Goal: Information Seeking & Learning: Learn about a topic

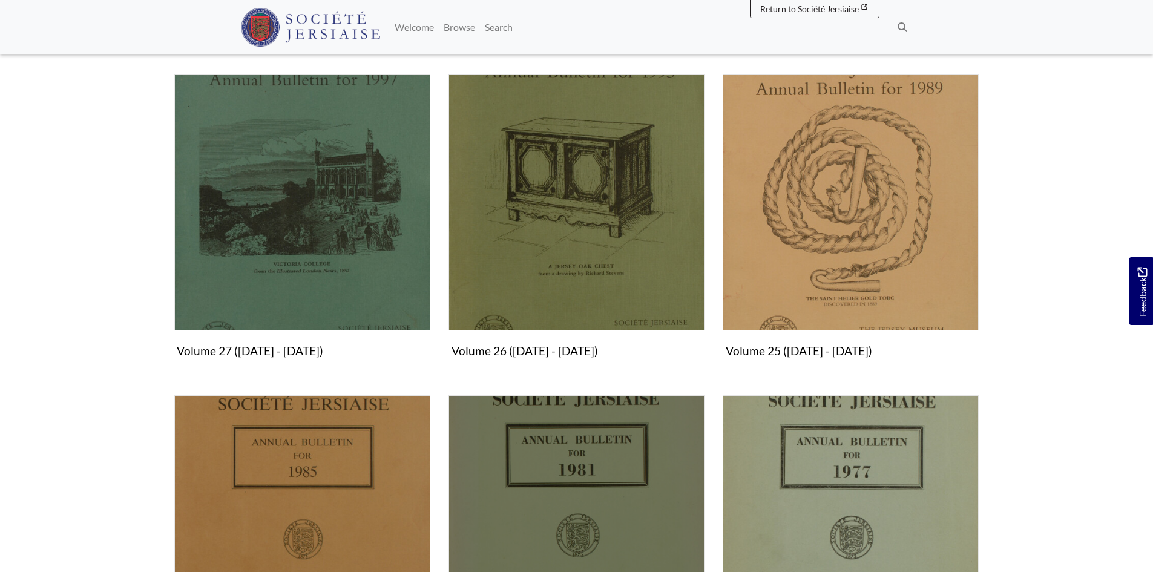
scroll to position [1029, 0]
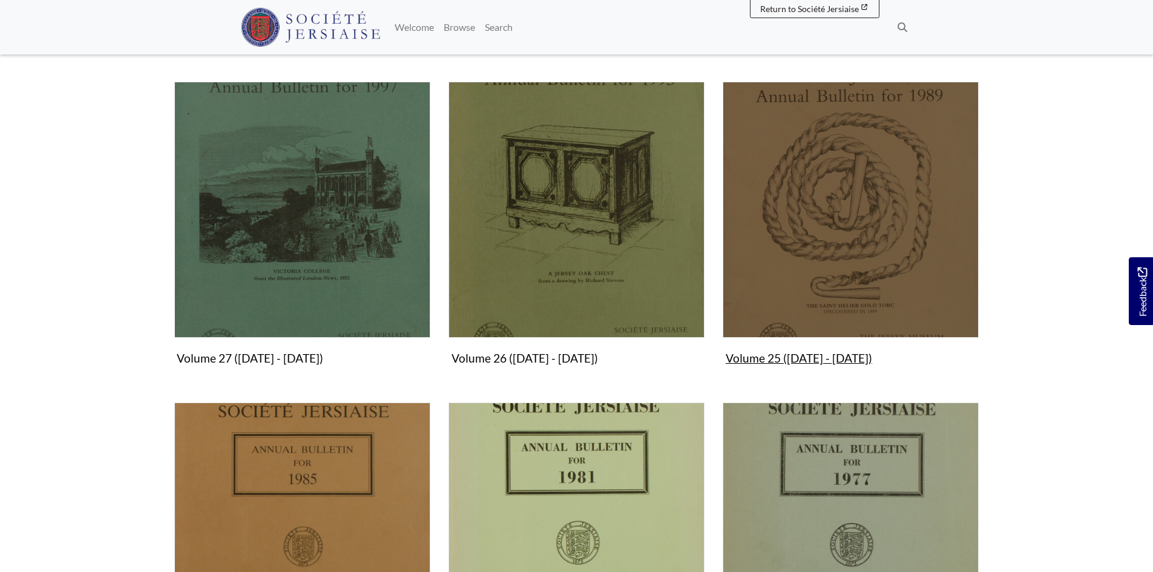
click at [770, 323] on img "Subcollection" at bounding box center [851, 210] width 256 height 256
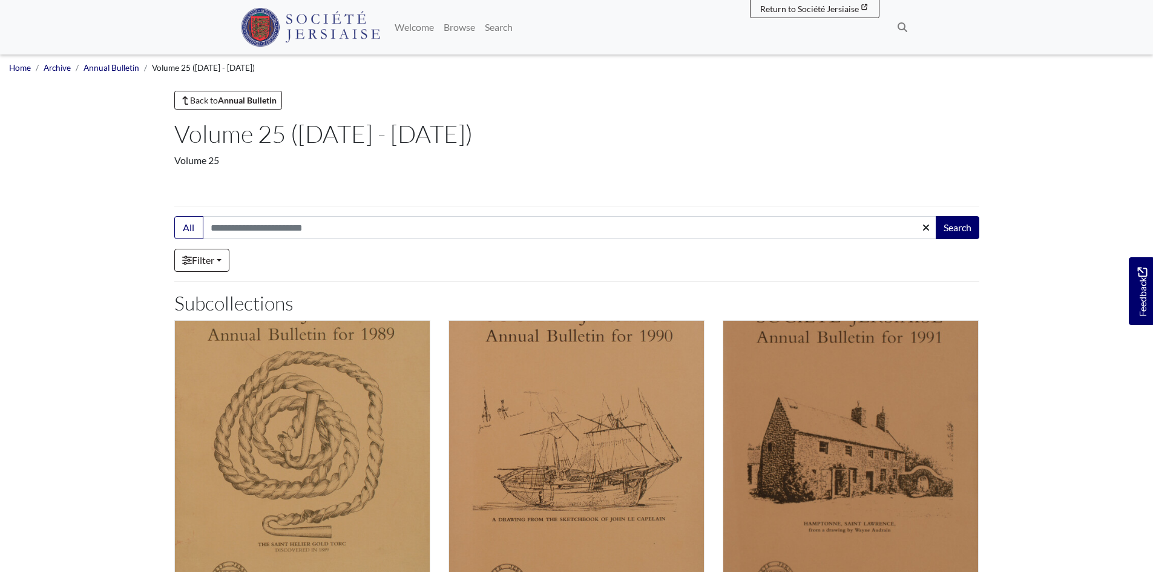
scroll to position [363, 0]
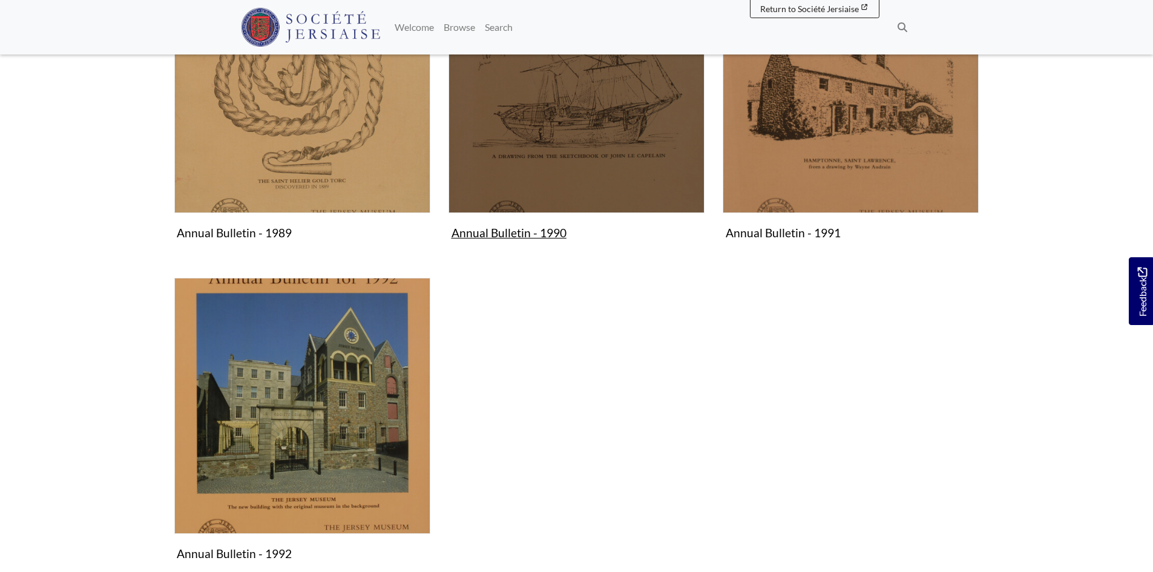
click at [566, 167] on img "Subcollection" at bounding box center [577, 85] width 256 height 256
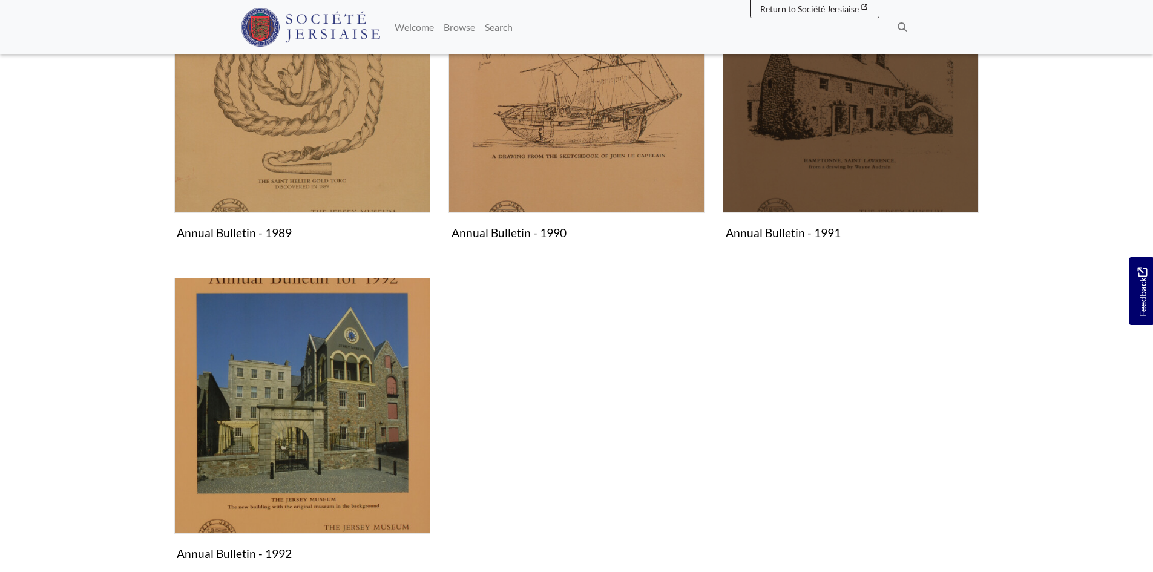
click at [815, 174] on img "Subcollection" at bounding box center [851, 85] width 256 height 256
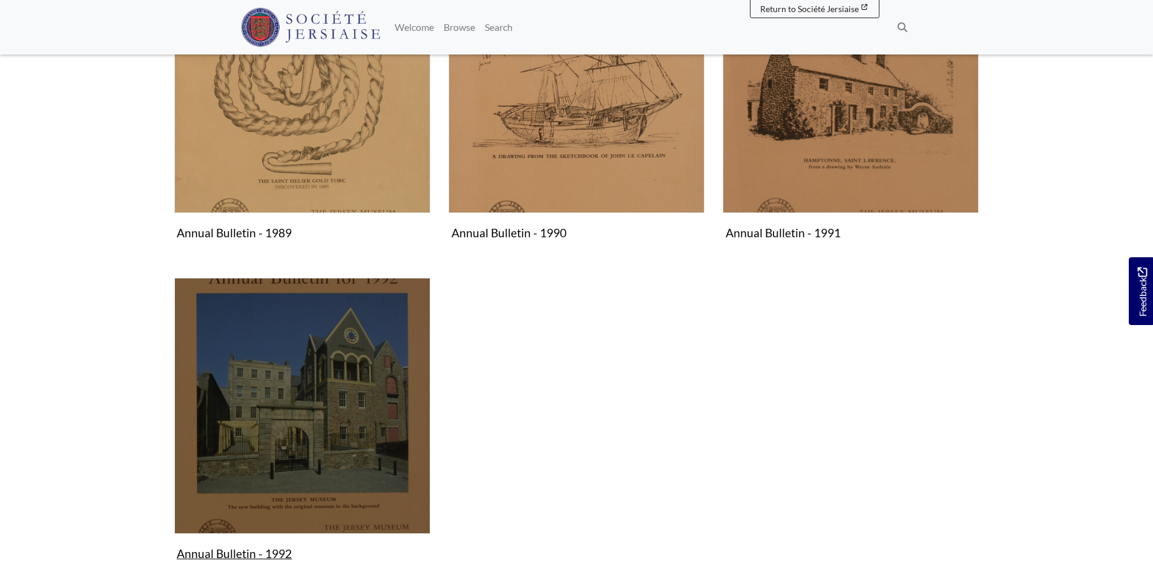
click at [349, 387] on img "Subcollection" at bounding box center [302, 406] width 256 height 256
click at [303, 383] on img "Subcollection" at bounding box center [302, 406] width 256 height 256
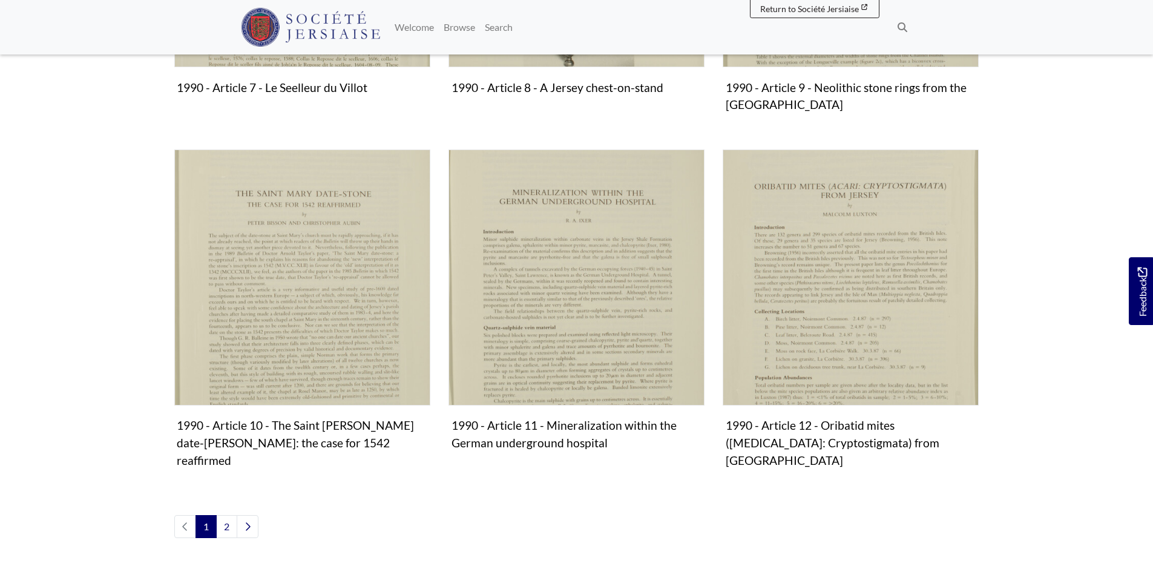
scroll to position [1271, 0]
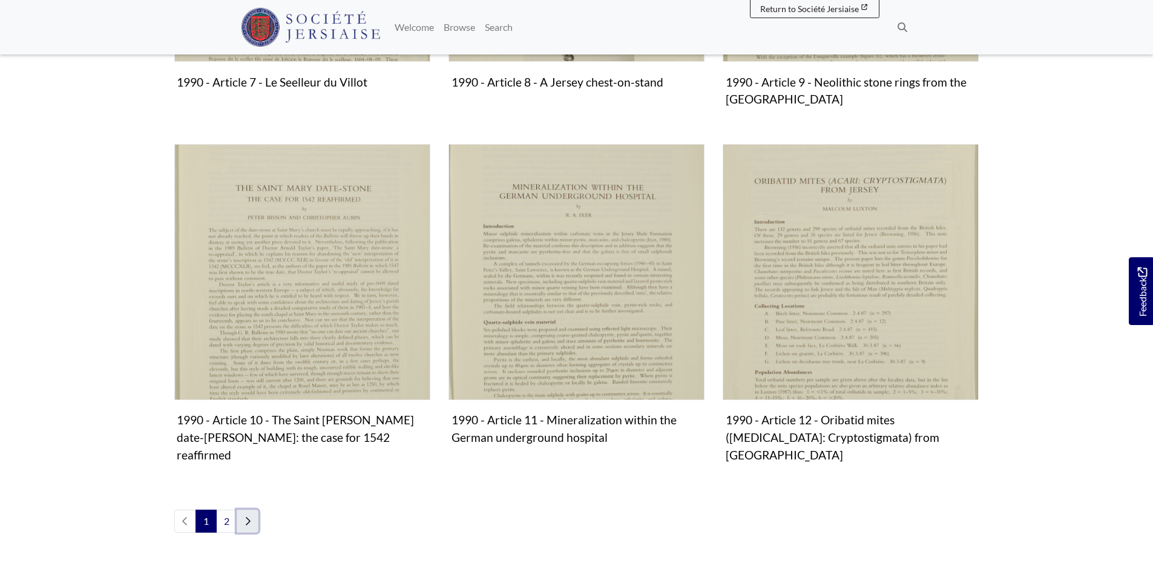
click at [249, 516] on icon "Next page" at bounding box center [248, 521] width 6 height 10
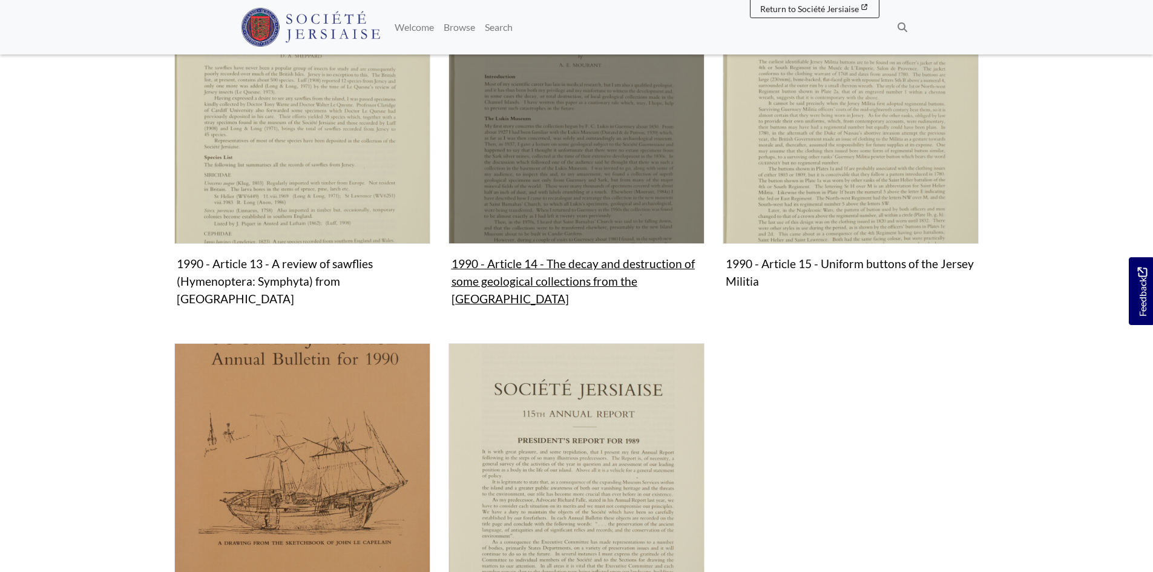
scroll to position [484, 0]
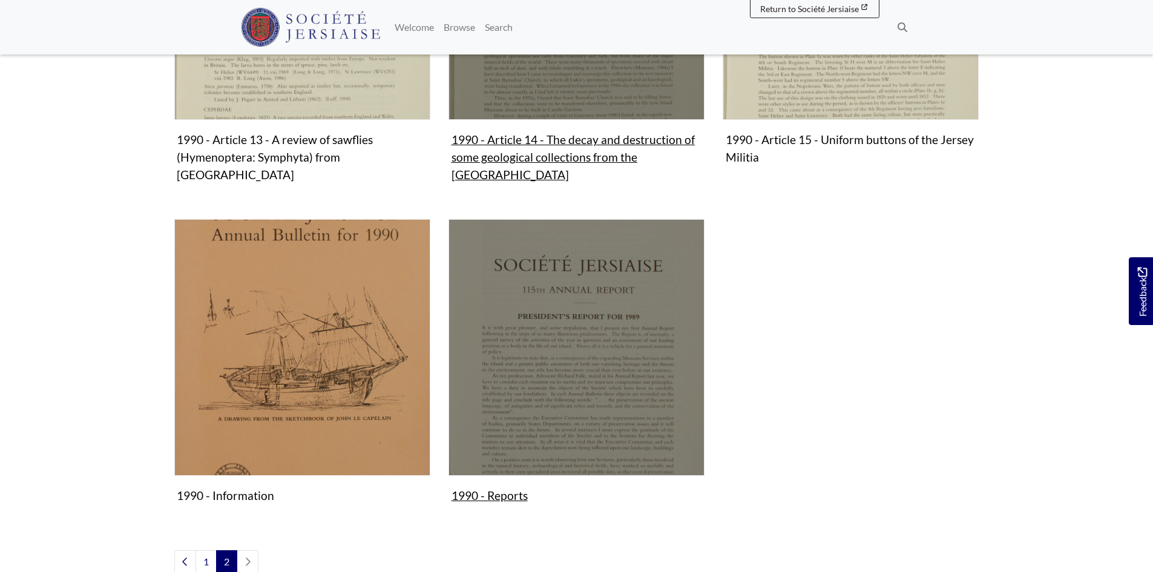
click at [504, 390] on img "Subcollection" at bounding box center [577, 347] width 256 height 256
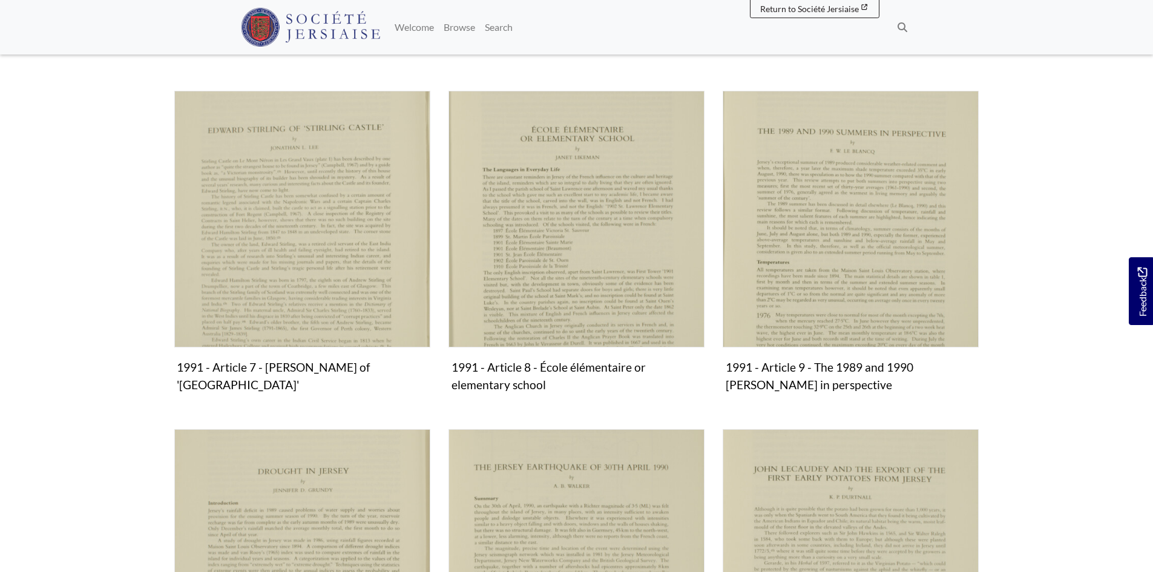
scroll to position [1271, 0]
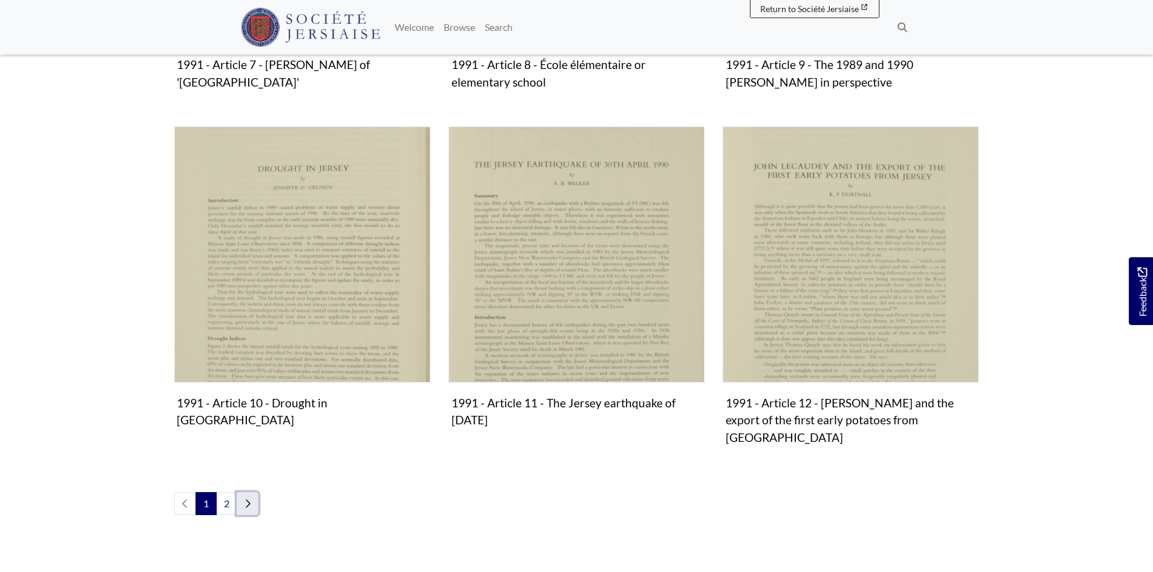
click at [255, 492] on link "Next page" at bounding box center [248, 503] width 22 height 23
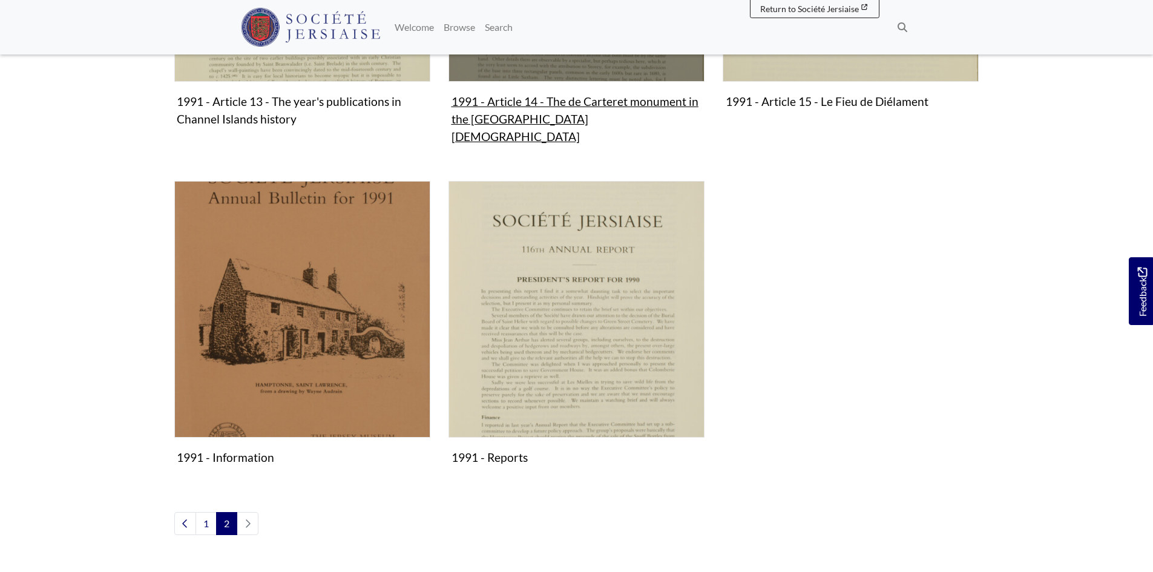
scroll to position [545, 0]
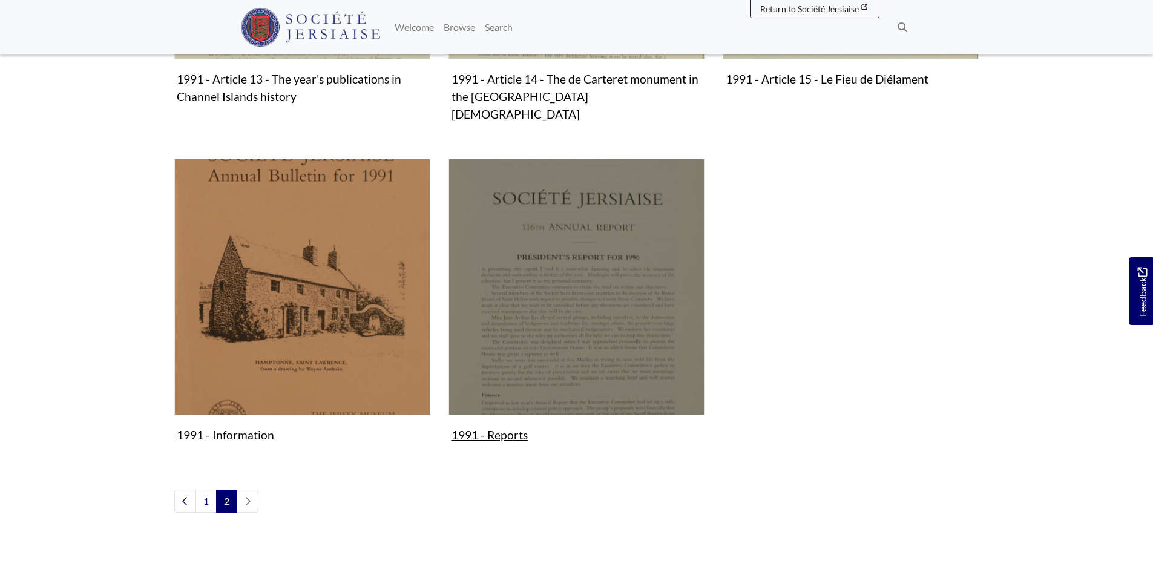
click at [556, 382] on img "Subcollection" at bounding box center [577, 287] width 256 height 256
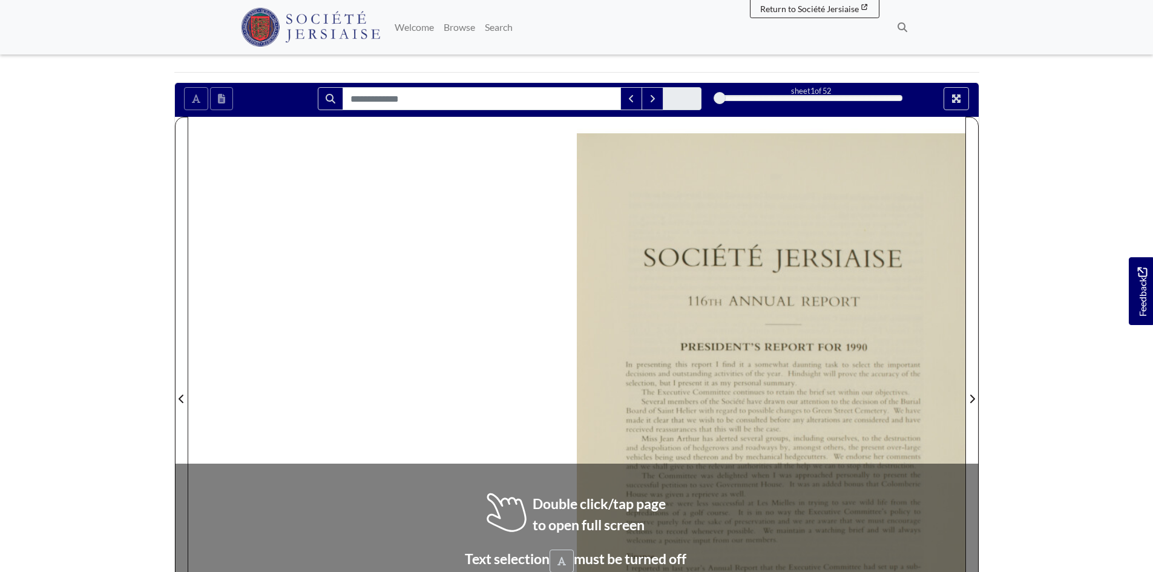
scroll to position [242, 0]
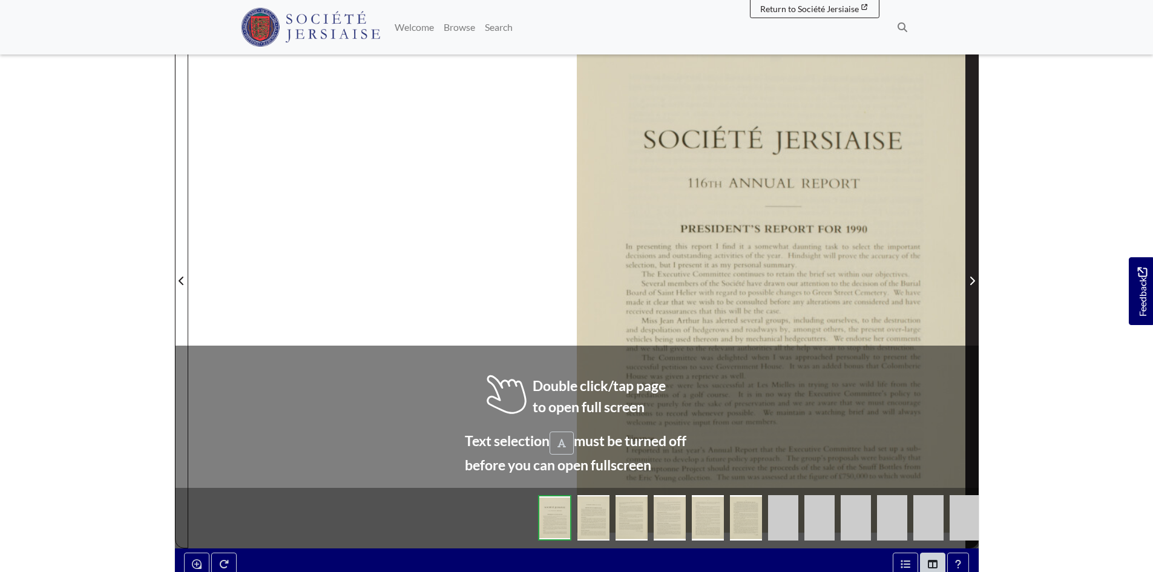
click at [967, 208] on span "Next Page" at bounding box center [972, 273] width 12 height 549
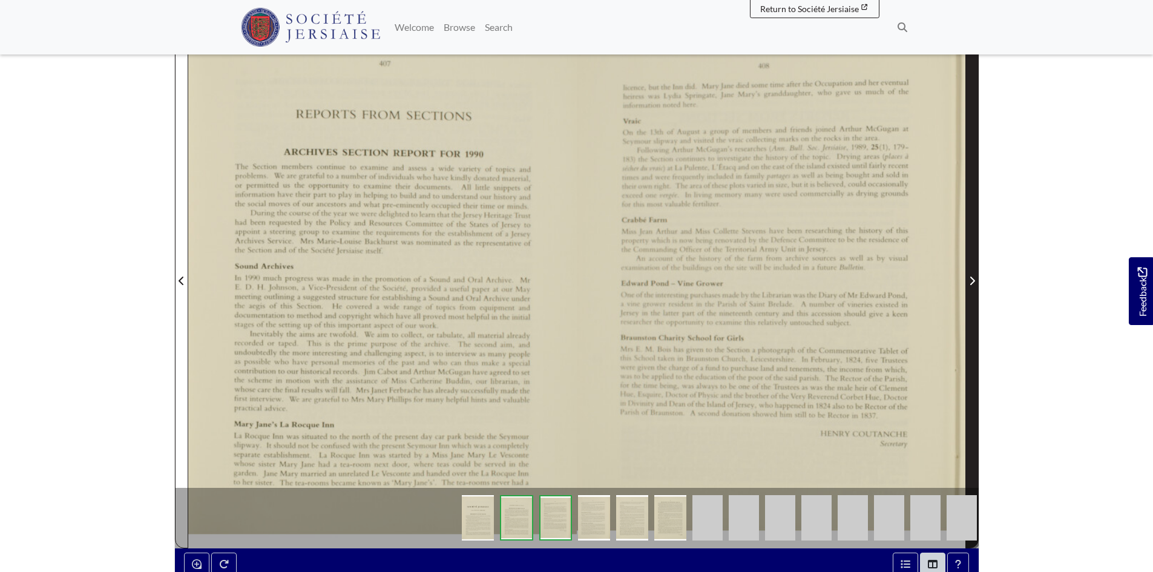
click at [967, 208] on span "Next Page" at bounding box center [972, 273] width 12 height 549
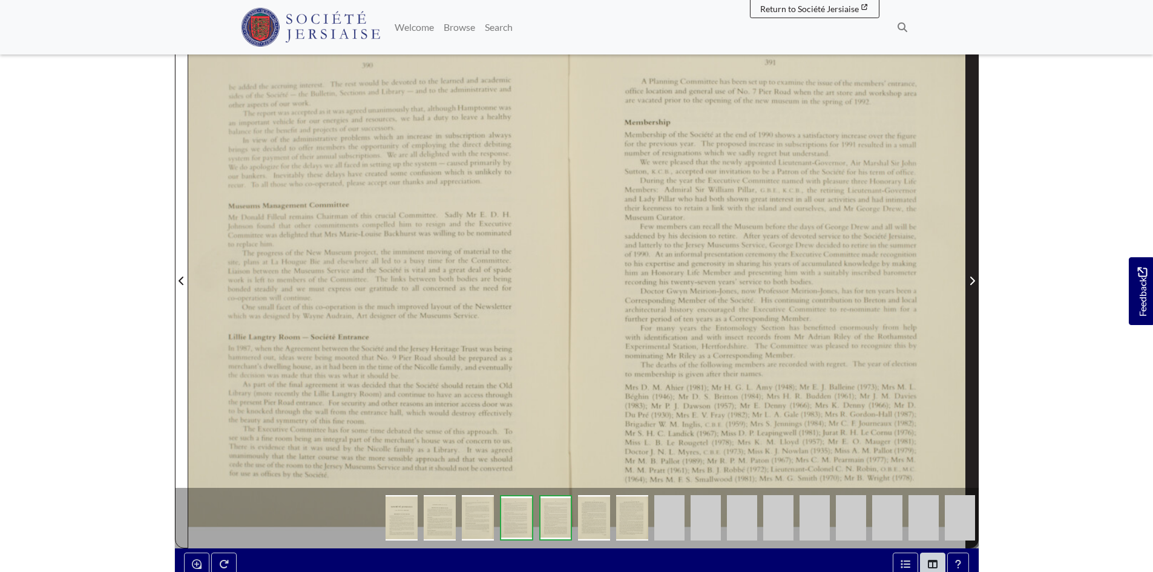
click at [967, 208] on span "Next Page" at bounding box center [972, 273] width 12 height 549
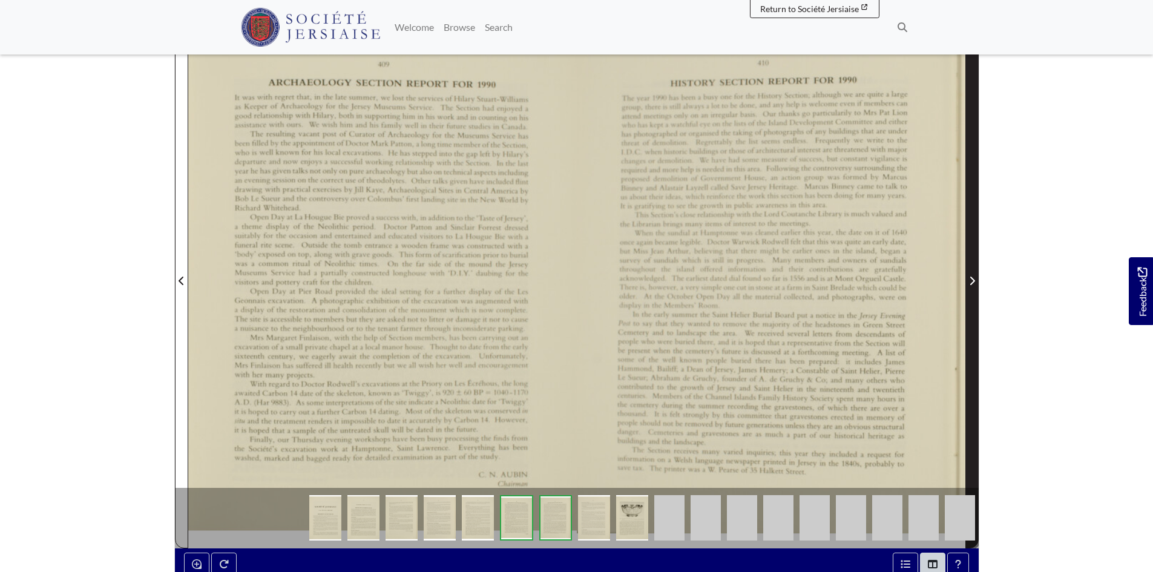
click at [967, 208] on span "Next Page" at bounding box center [972, 273] width 12 height 549
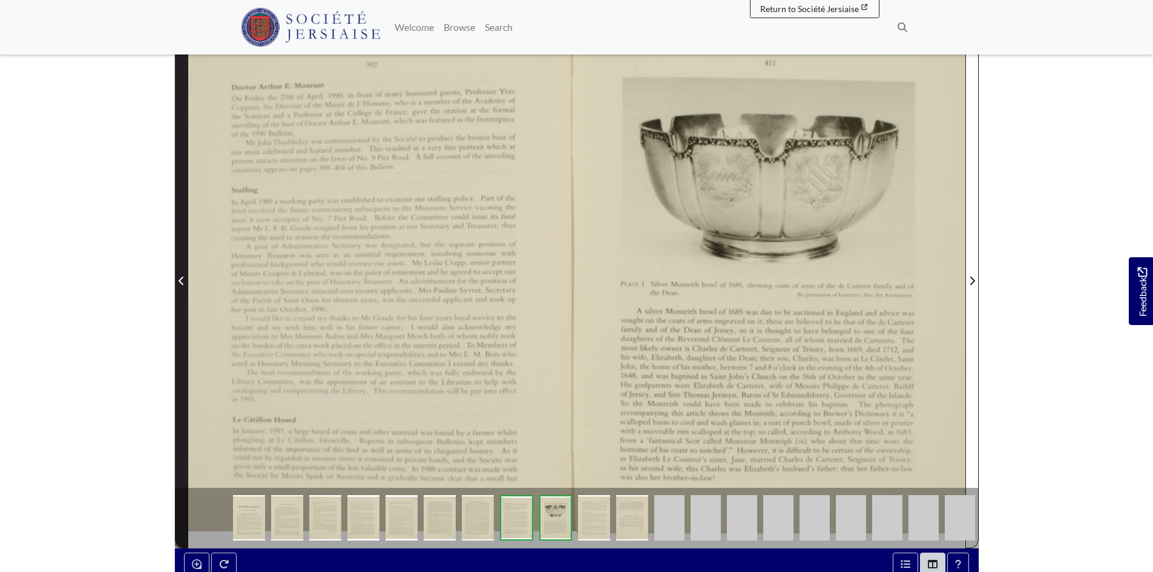
click at [181, 243] on span "Previous Page" at bounding box center [182, 273] width 12 height 549
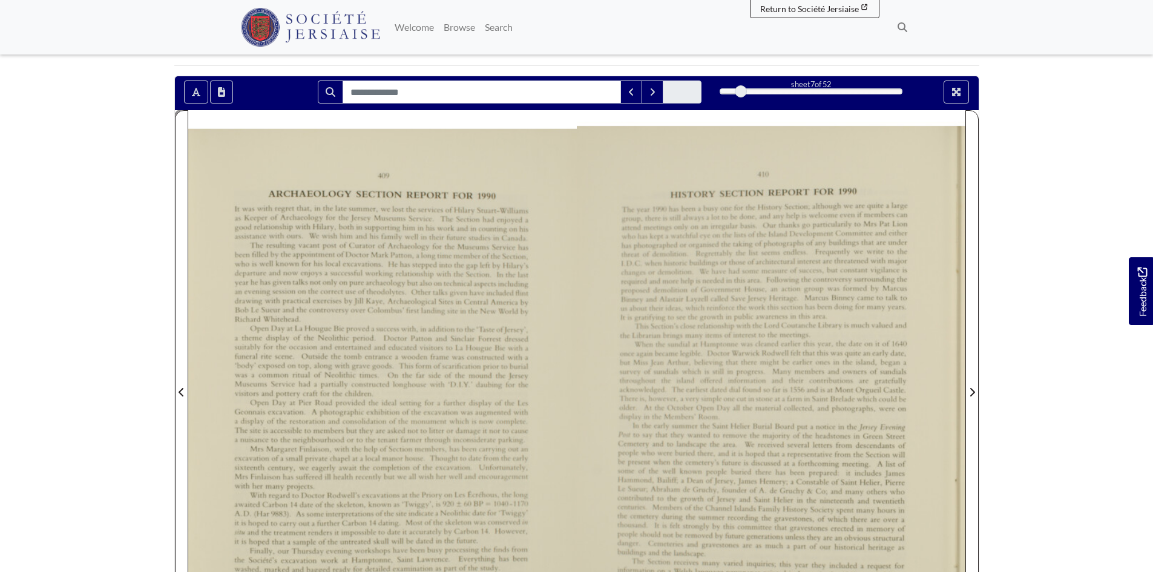
scroll to position [61, 0]
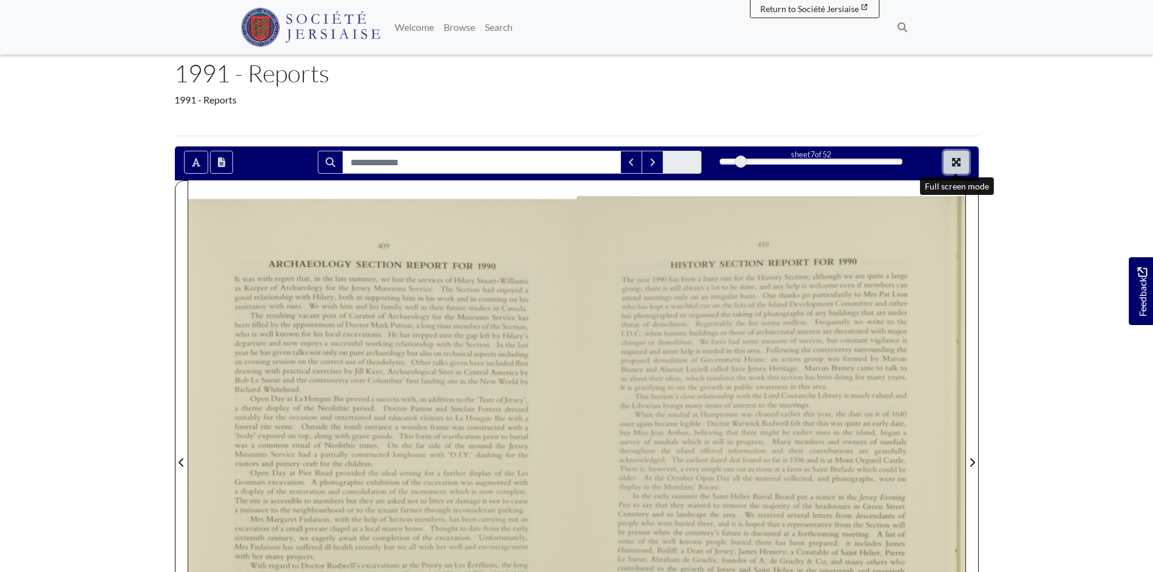
click at [955, 163] on icon "Full screen mode" at bounding box center [956, 162] width 8 height 8
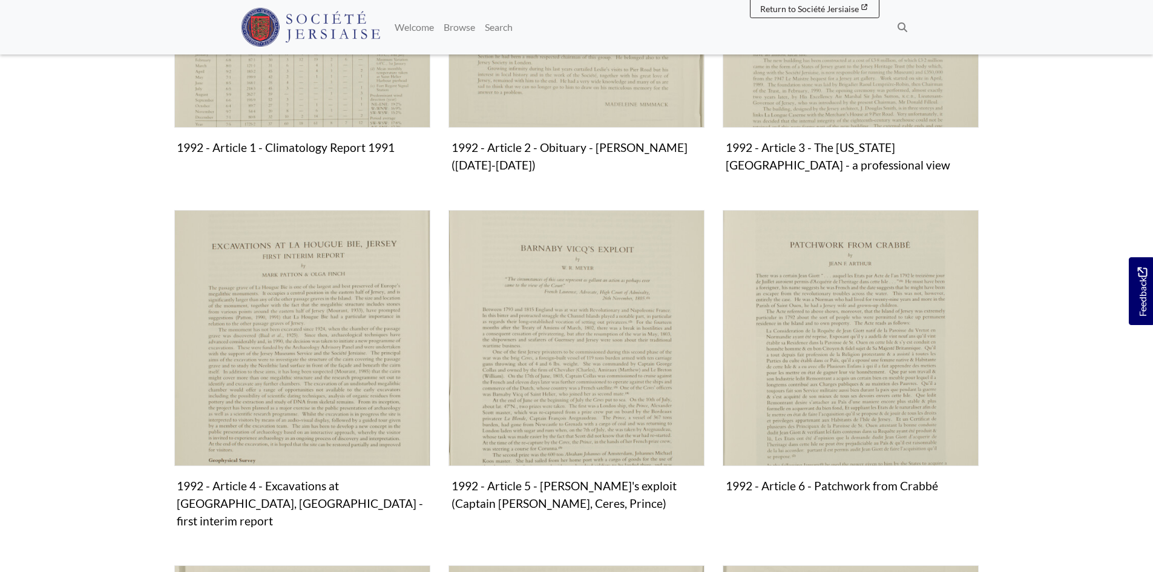
scroll to position [484, 0]
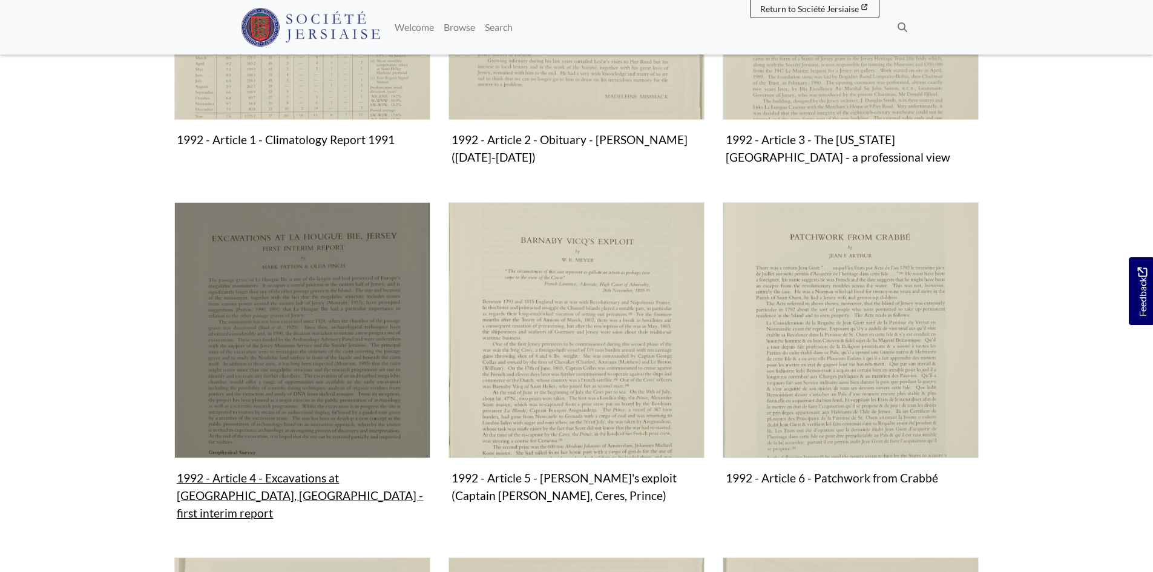
click at [305, 299] on img "Subcollection" at bounding box center [302, 330] width 256 height 256
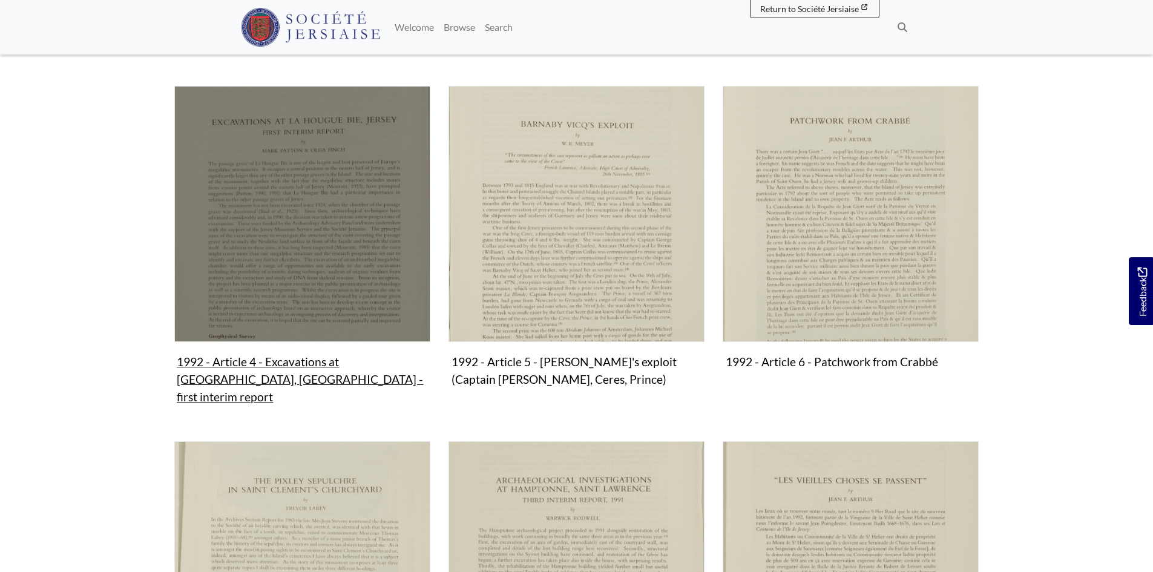
scroll to position [605, 0]
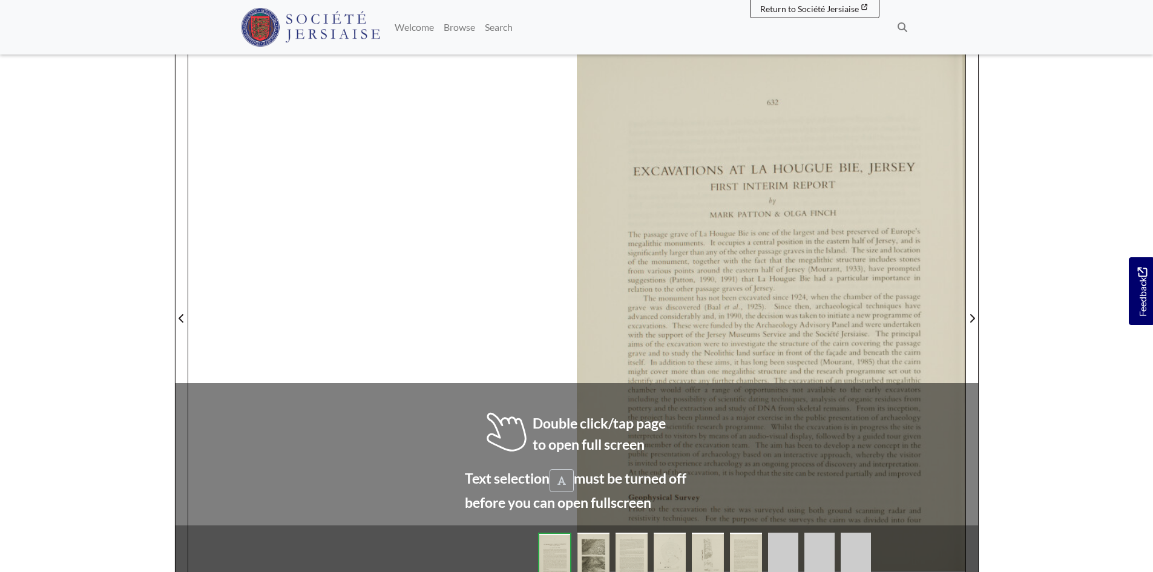
scroll to position [47, 0]
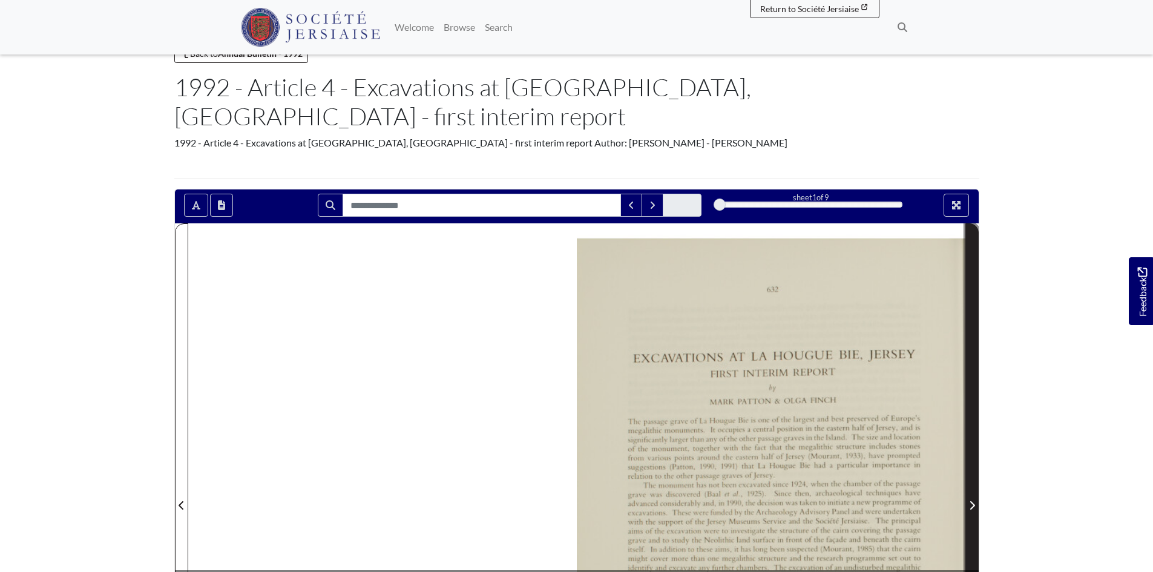
click at [970, 344] on span "Next Page" at bounding box center [972, 498] width 12 height 549
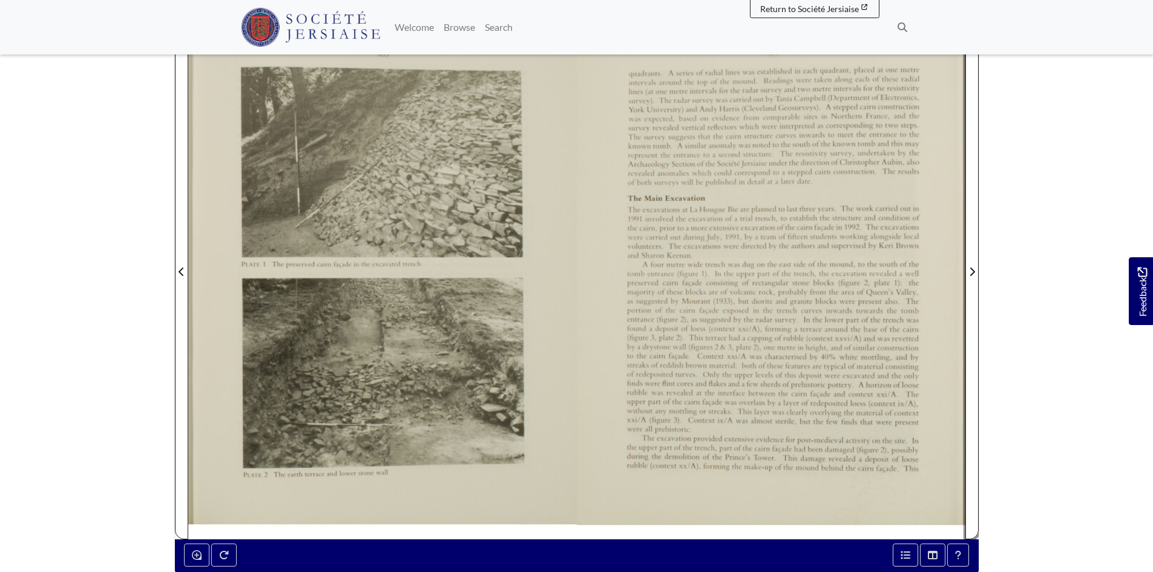
scroll to position [289, 0]
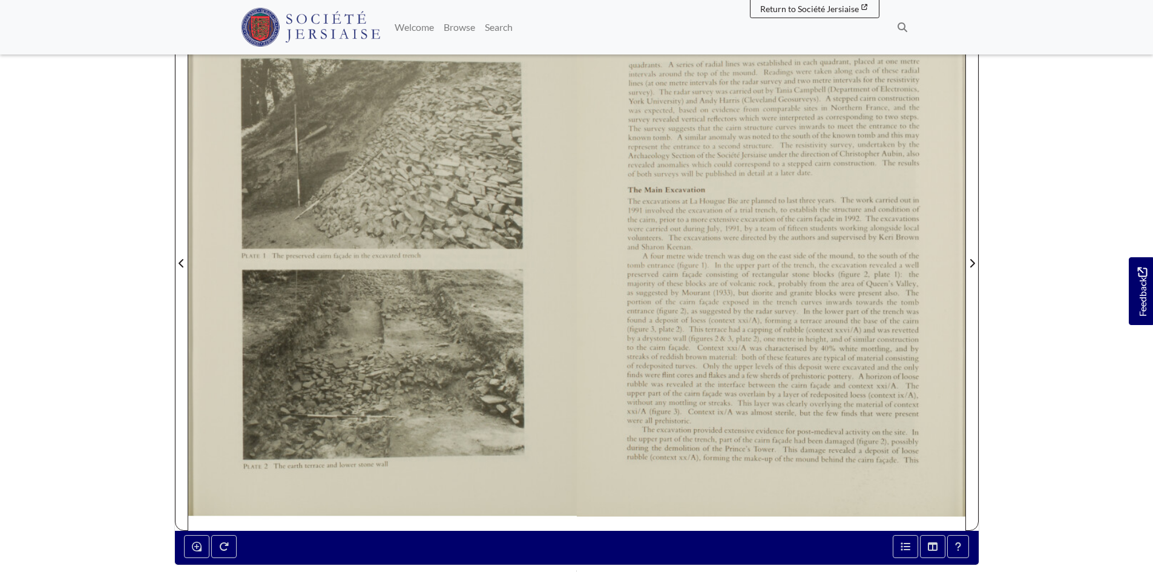
drag, startPoint x: 665, startPoint y: 320, endPoint x: 875, endPoint y: 403, distance: 225.9
click at [875, 403] on div at bounding box center [771, 256] width 389 height 550
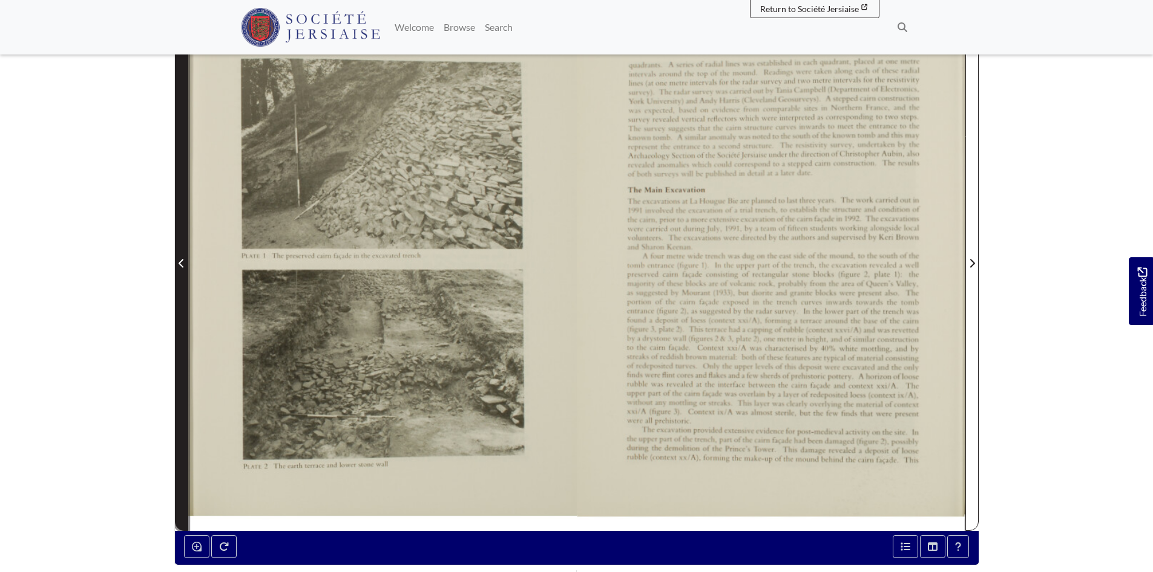
click at [179, 259] on icon "Previous Page" at bounding box center [182, 264] width 6 height 10
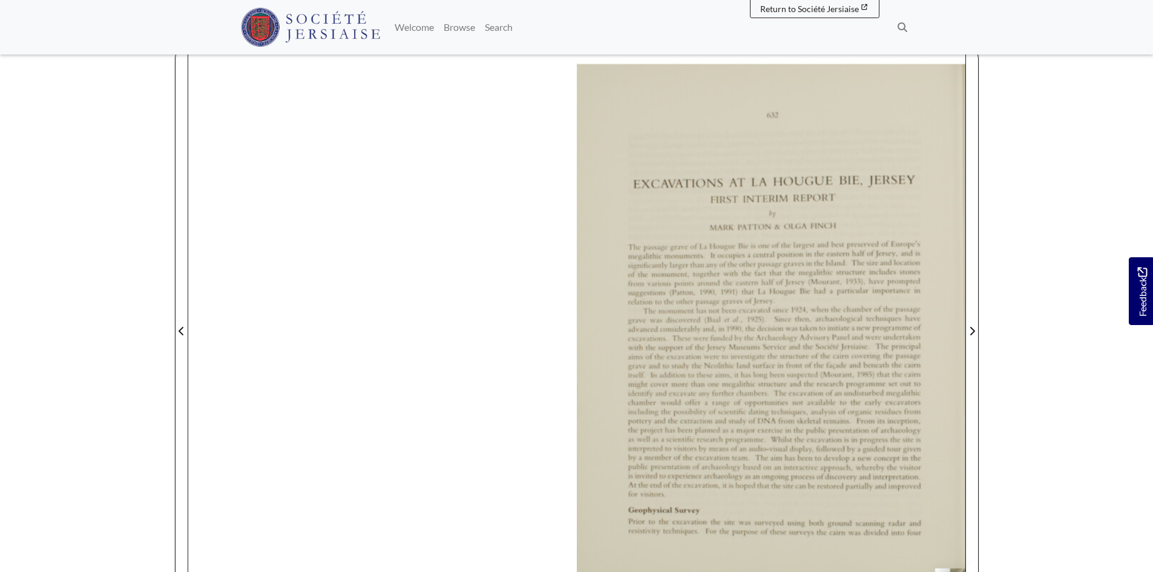
scroll to position [182, 0]
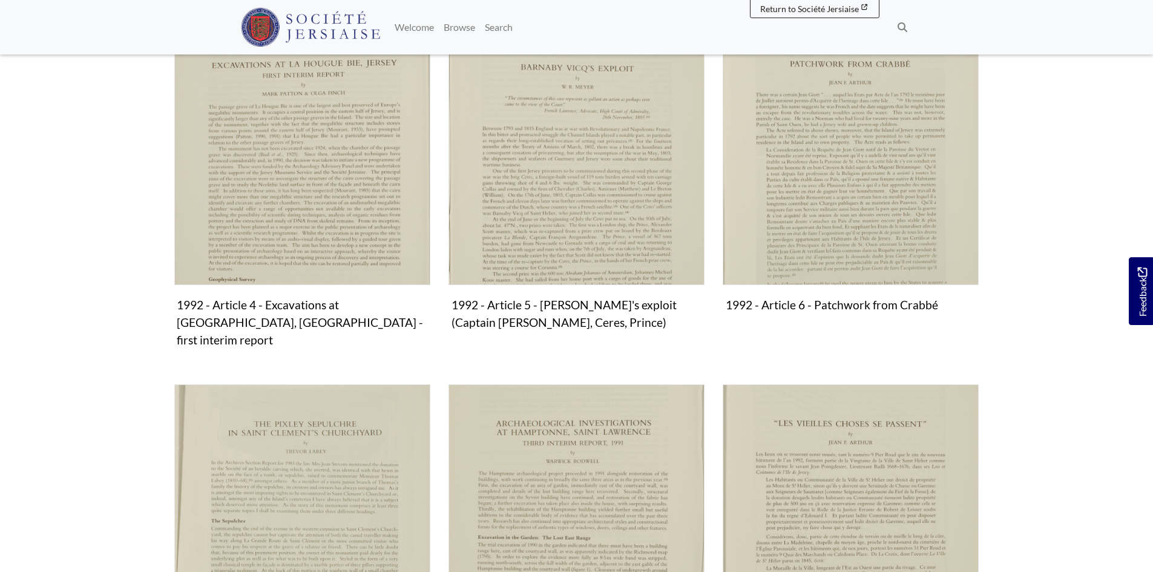
scroll to position [666, 0]
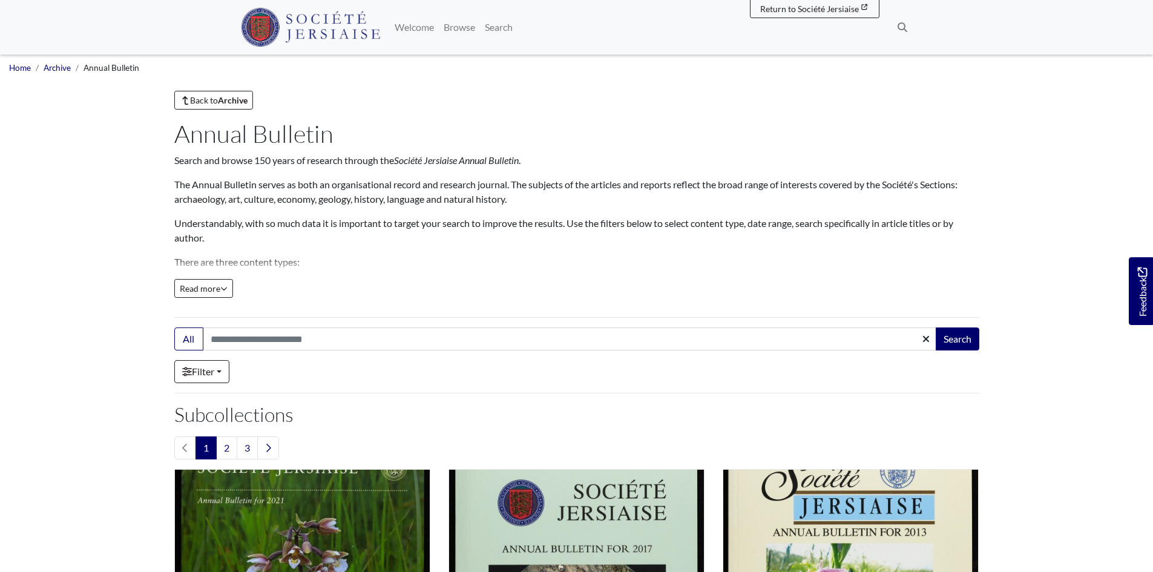
scroll to position [1029, 0]
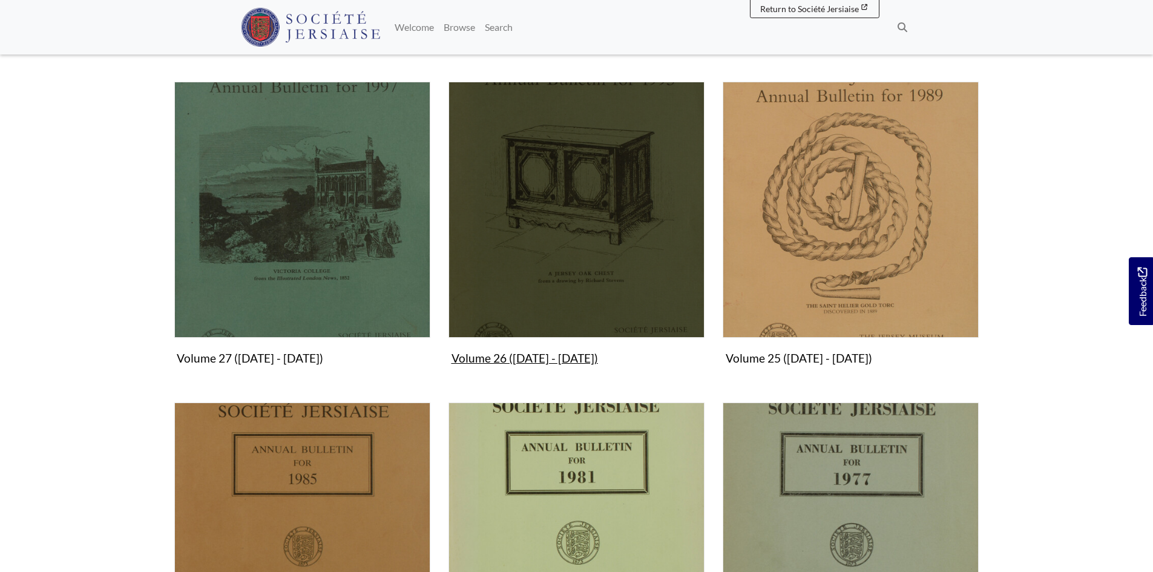
click at [598, 301] on img "Subcollection" at bounding box center [577, 210] width 256 height 256
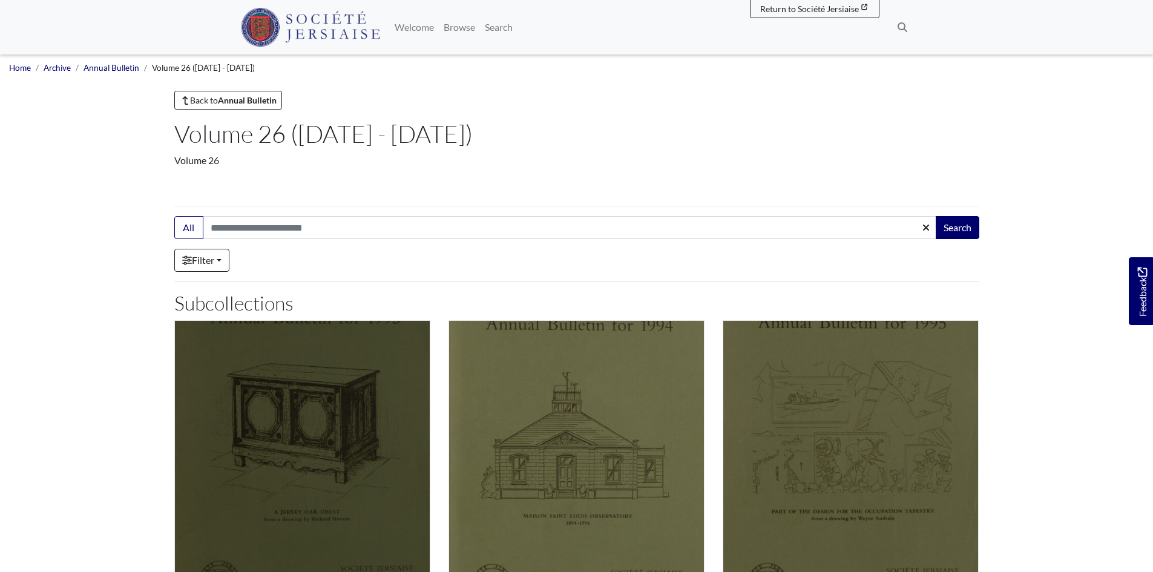
scroll to position [121, 0]
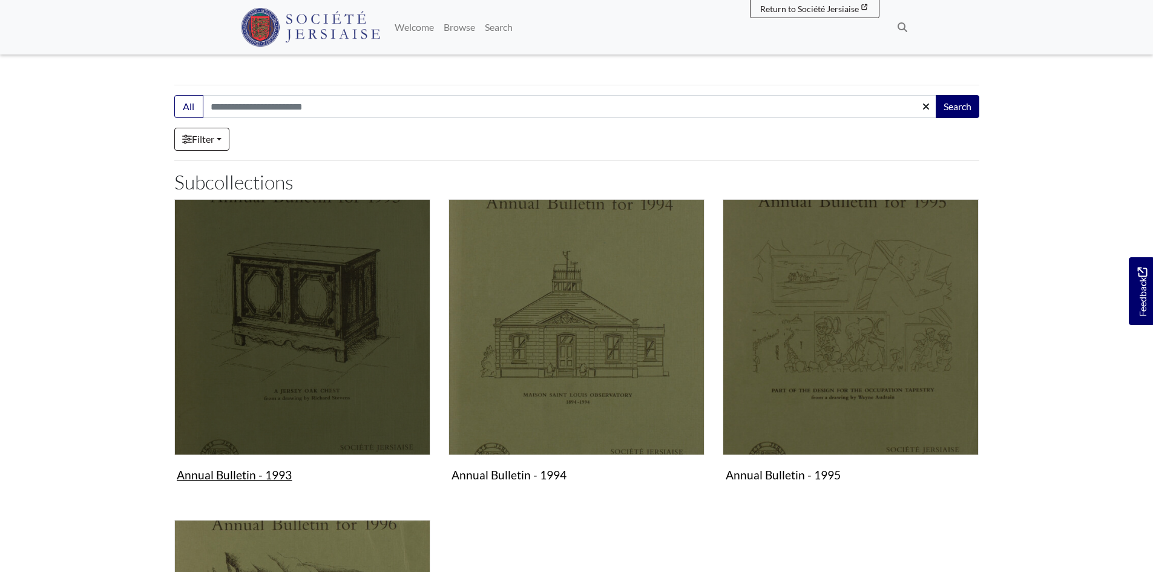
click at [318, 364] on img "Subcollection" at bounding box center [302, 327] width 256 height 256
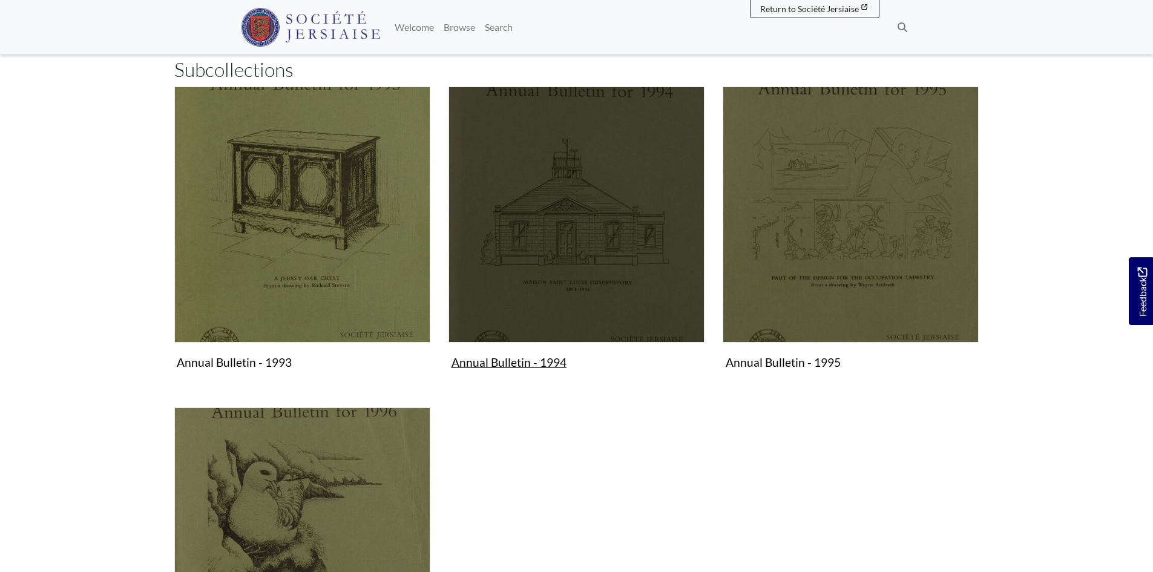
scroll to position [242, 0]
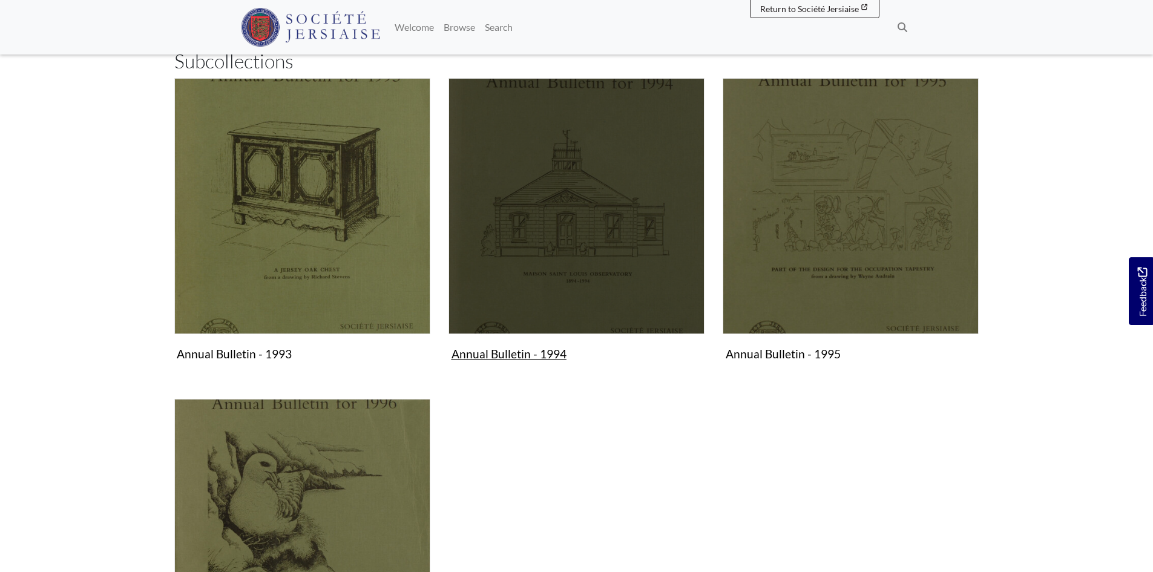
click at [521, 312] on img "Subcollection" at bounding box center [577, 206] width 256 height 256
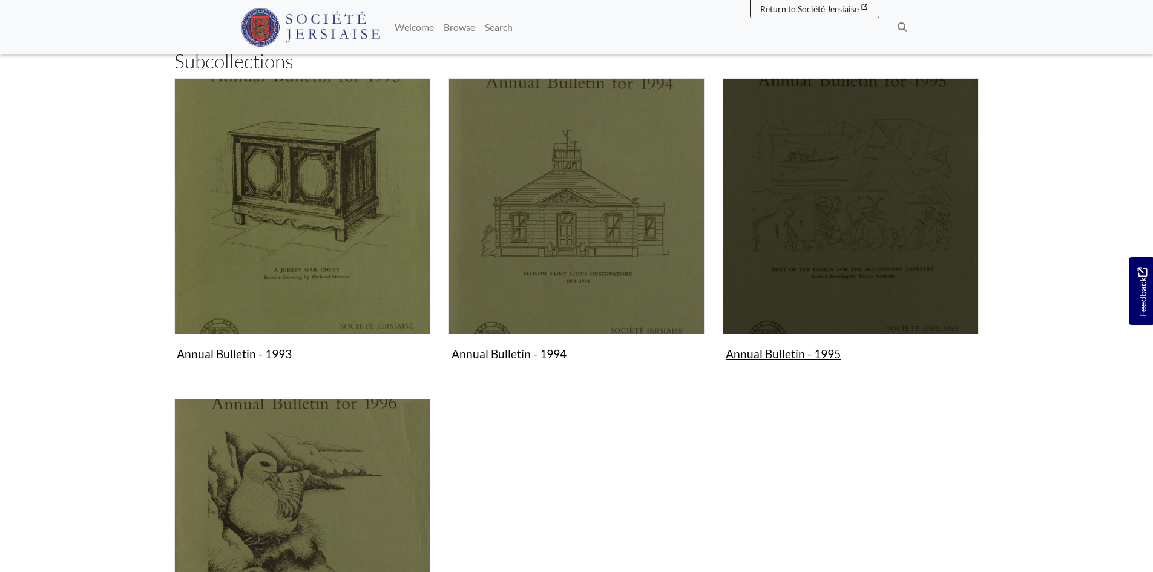
click at [811, 265] on img "Subcollection" at bounding box center [851, 206] width 256 height 256
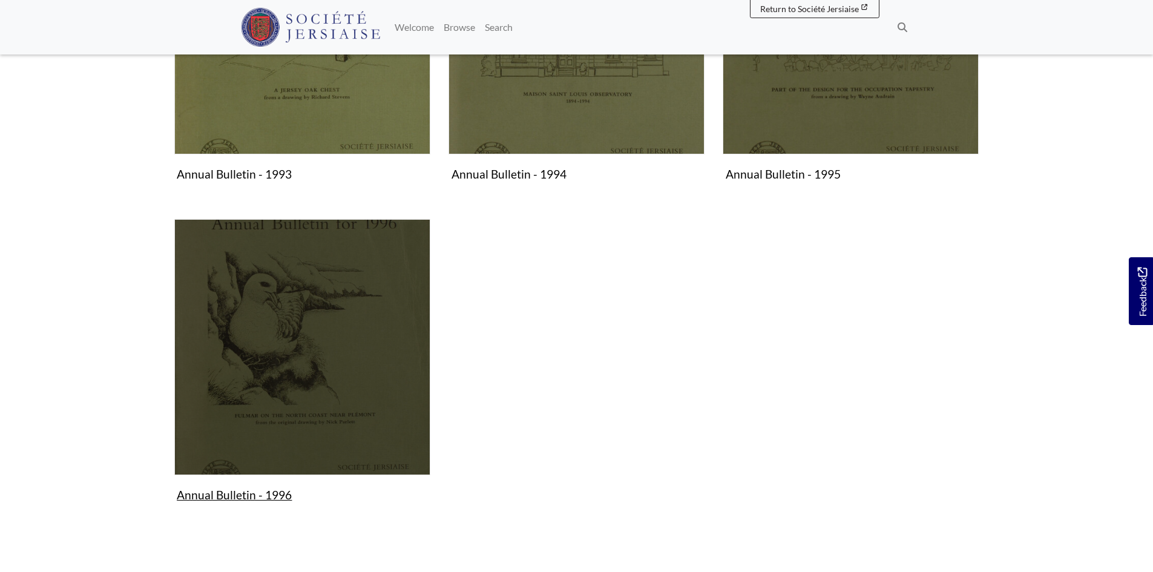
scroll to position [424, 0]
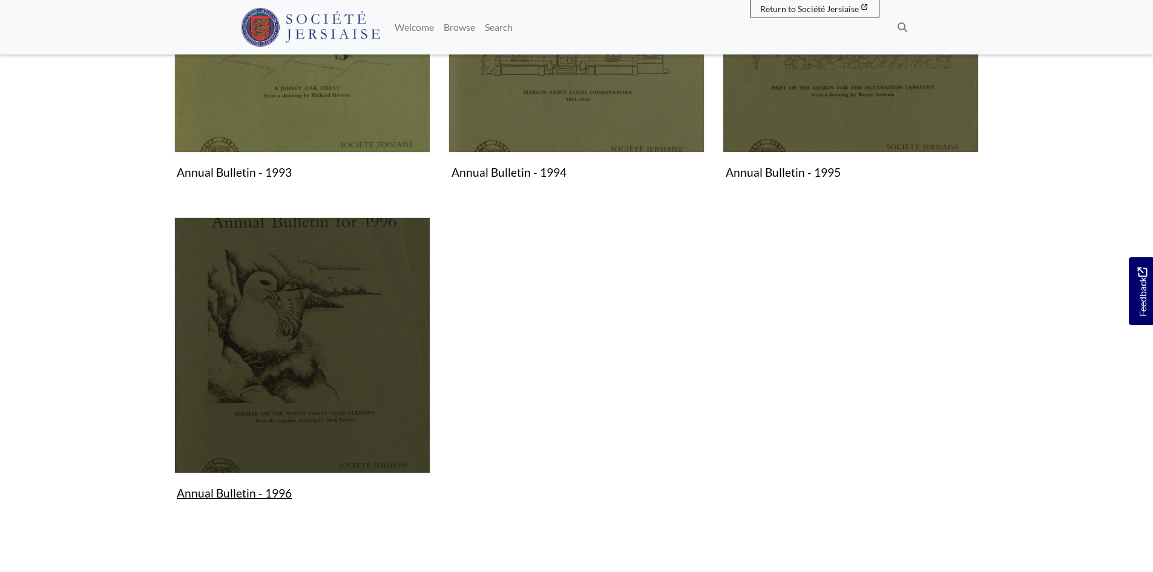
click at [312, 384] on img "Subcollection" at bounding box center [302, 345] width 256 height 256
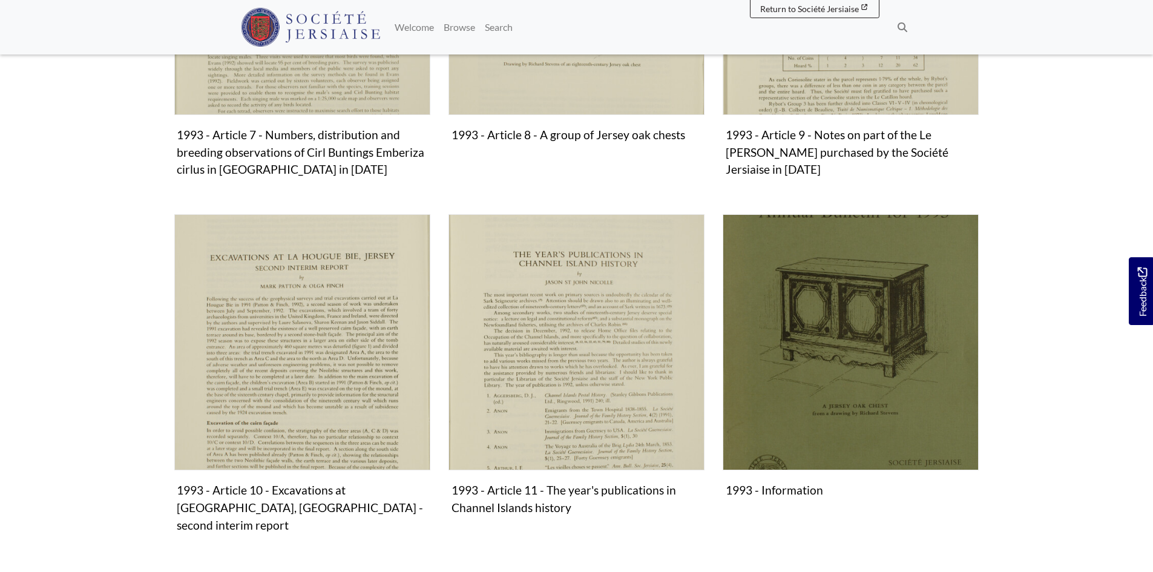
scroll to position [1271, 0]
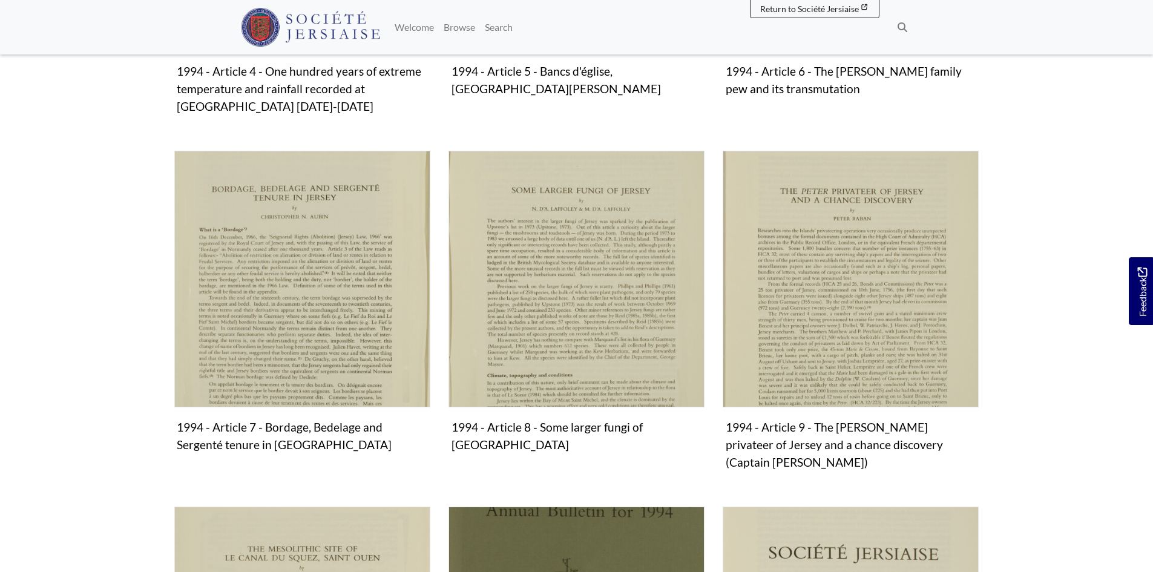
scroll to position [745, 0]
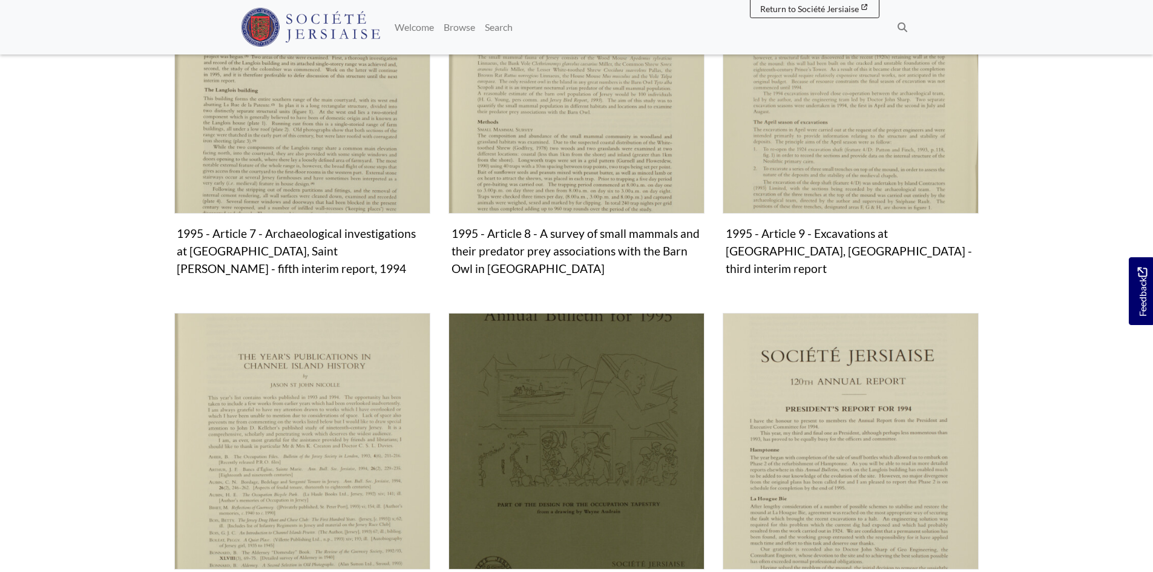
scroll to position [1090, 0]
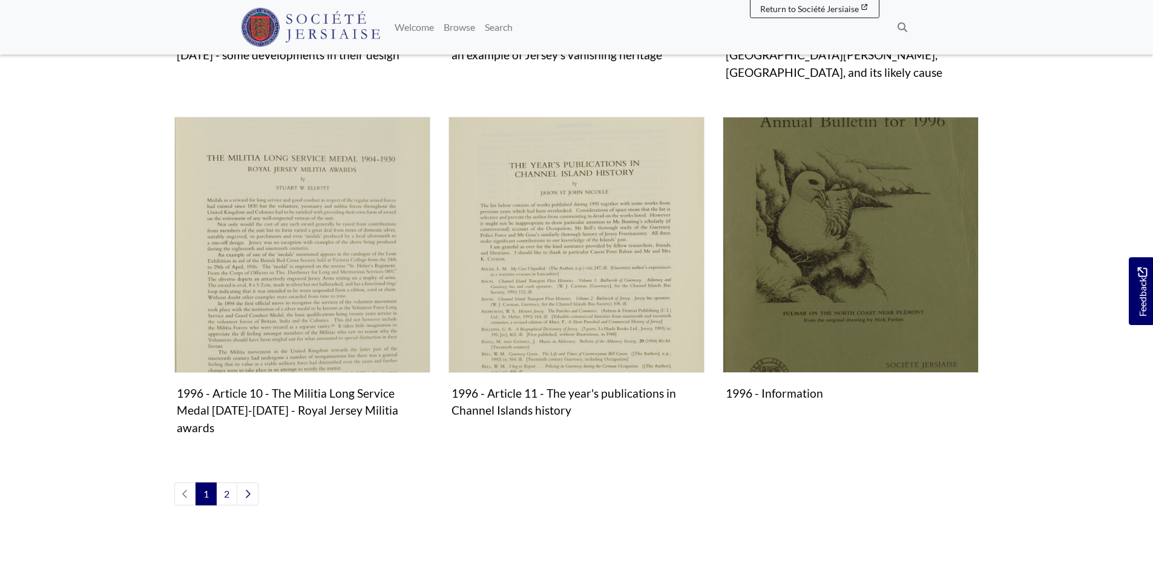
scroll to position [1392, 0]
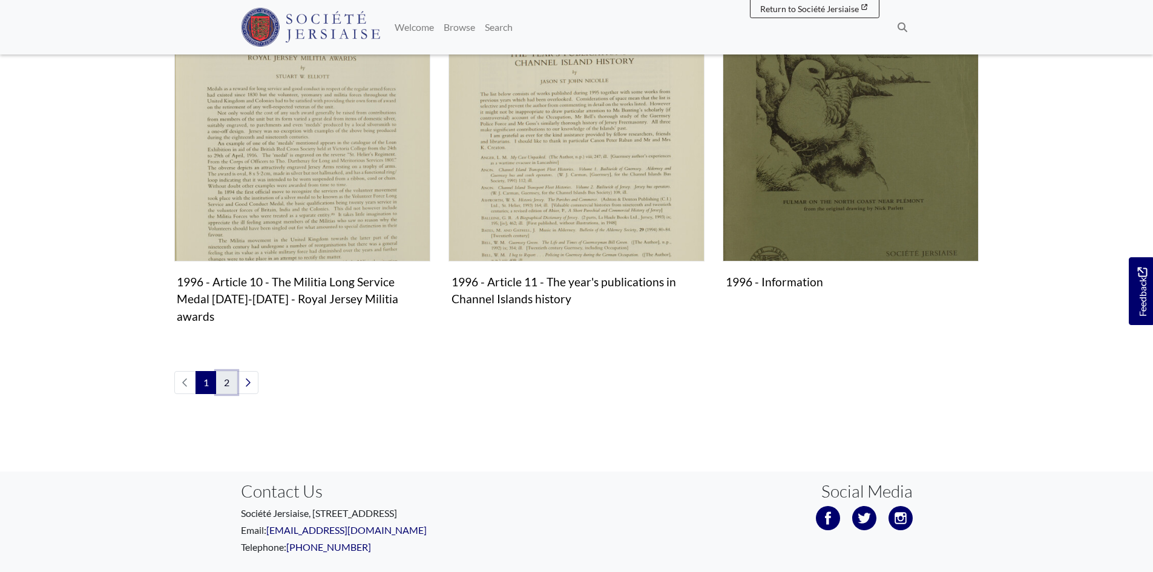
click at [234, 371] on link "2" at bounding box center [226, 382] width 21 height 23
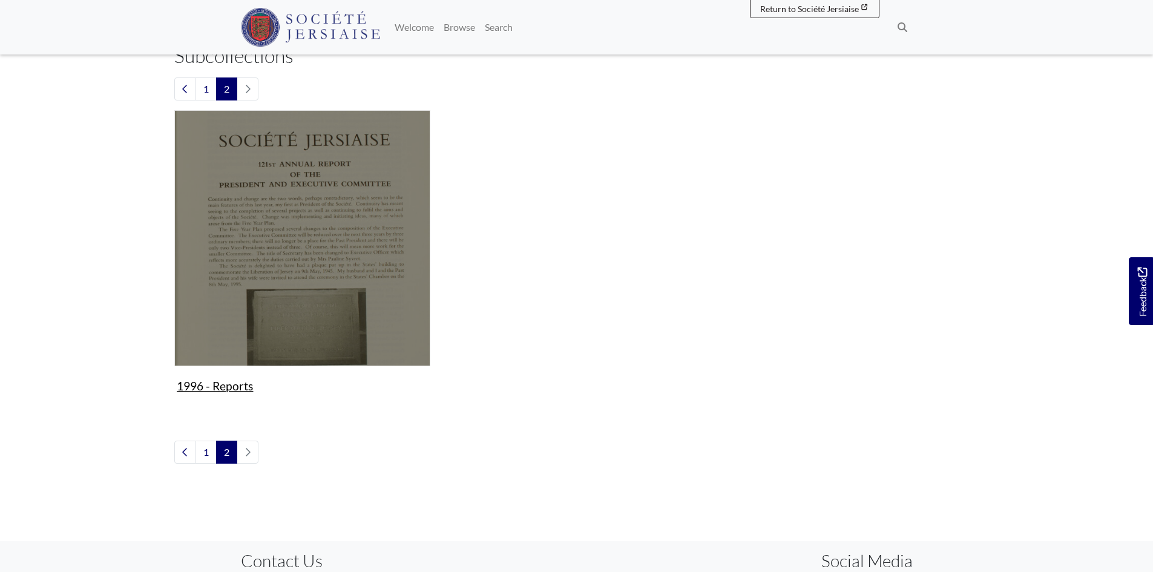
scroll to position [242, 0]
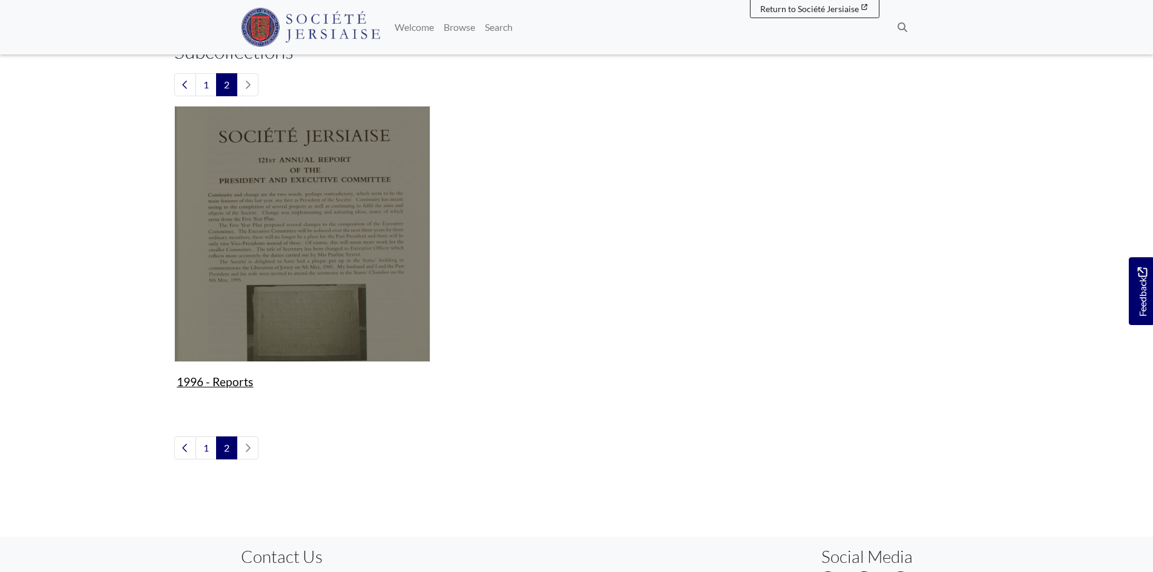
click at [285, 328] on img "Subcollection" at bounding box center [302, 234] width 256 height 256
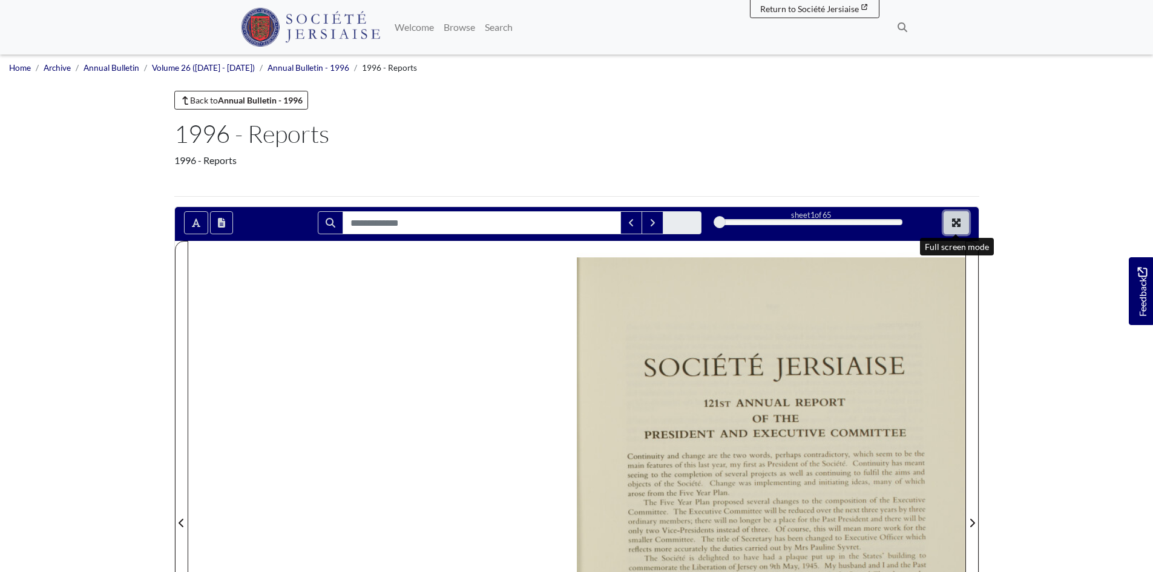
click at [963, 222] on button "Full screen mode" at bounding box center [956, 222] width 25 height 23
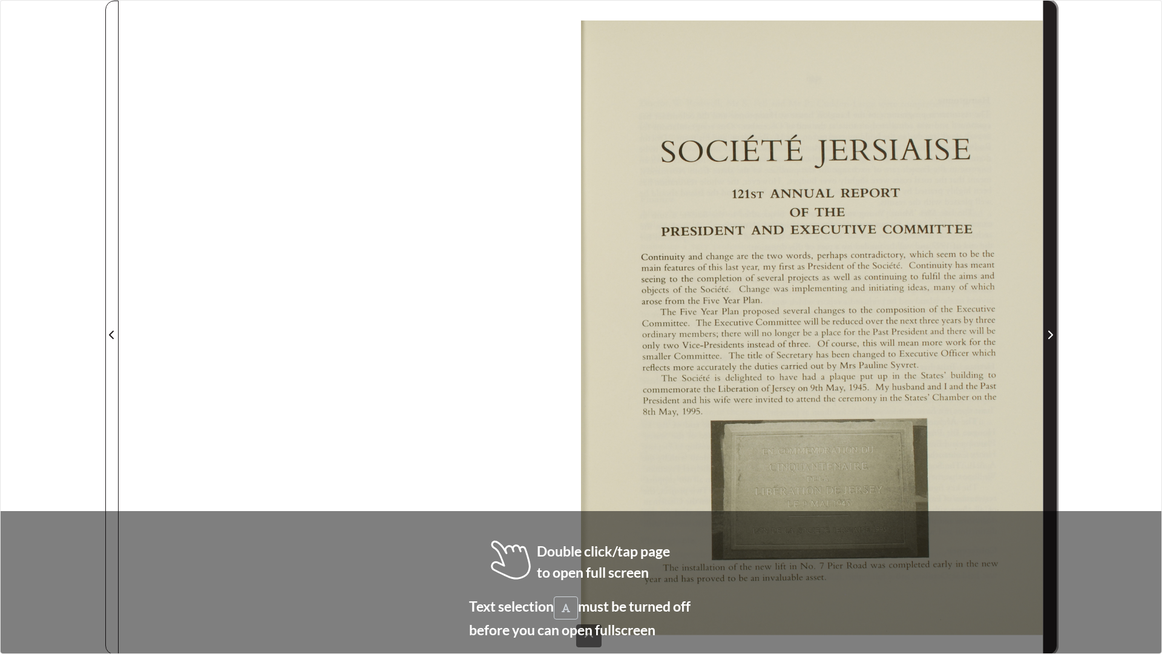
click at [1052, 313] on span "Next Page" at bounding box center [1050, 327] width 12 height 653
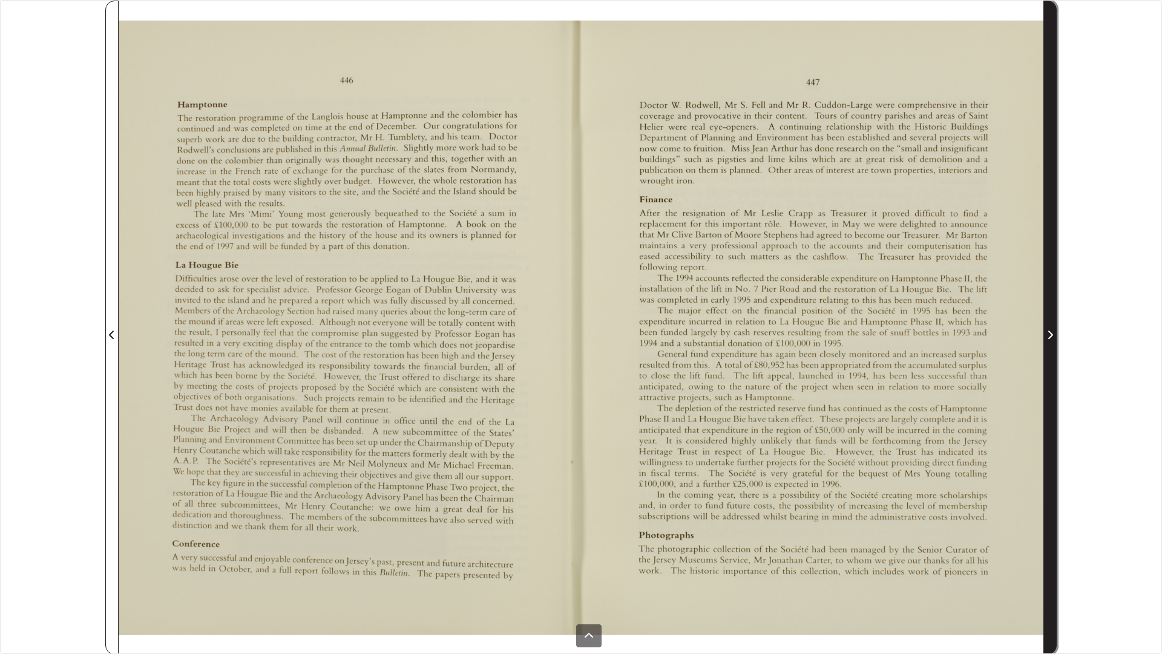
click at [1052, 313] on span "Next Page" at bounding box center [1050, 327] width 12 height 653
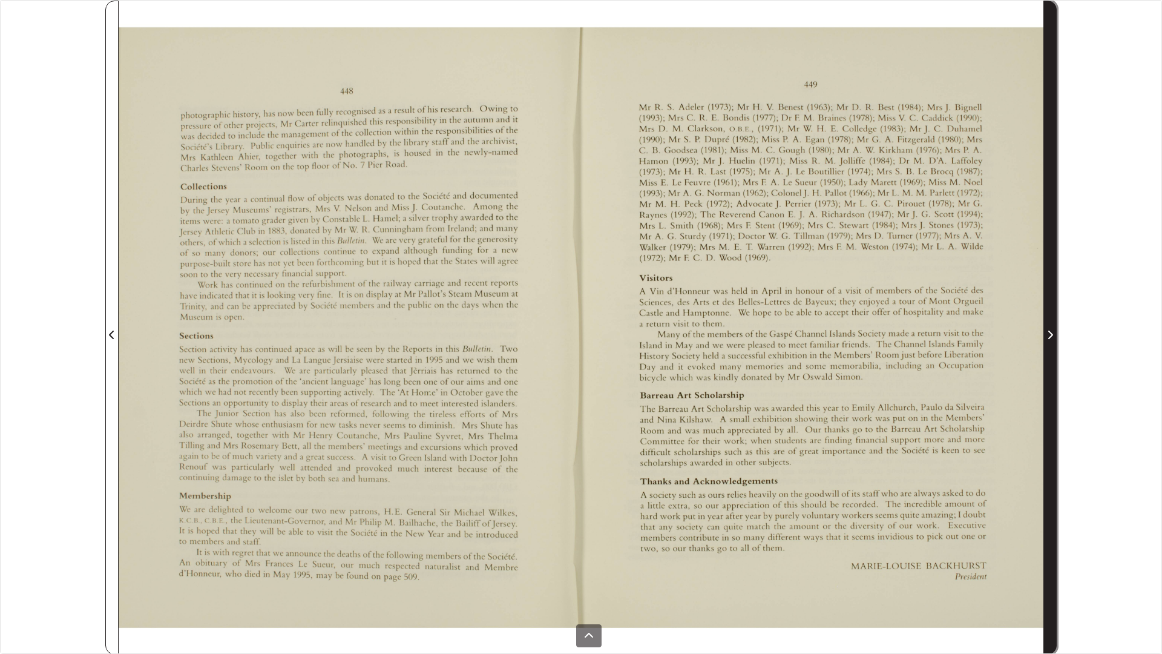
click at [1052, 313] on span "Next Page" at bounding box center [1050, 327] width 12 height 653
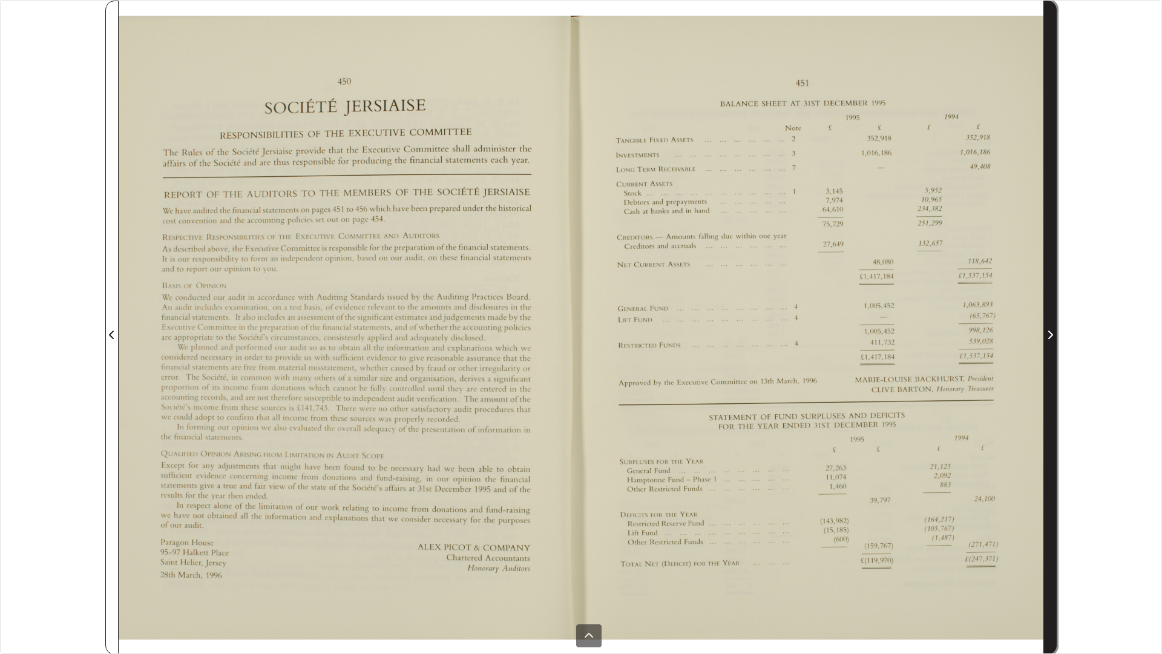
click at [1052, 313] on span "Next Page" at bounding box center [1050, 327] width 12 height 653
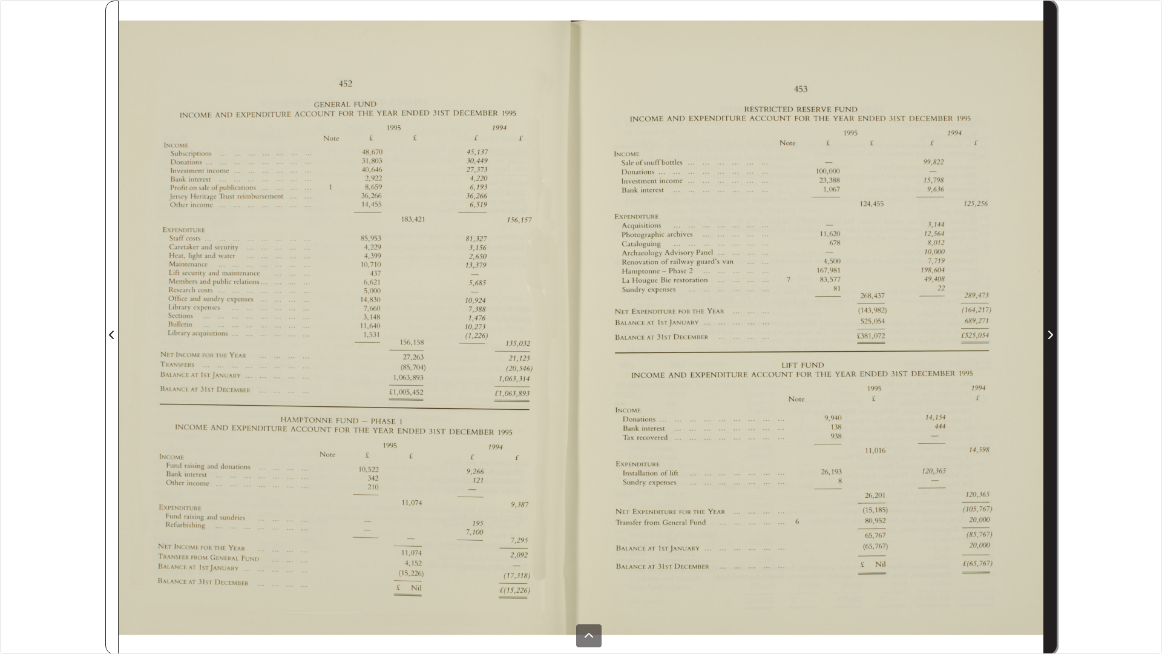
click at [1052, 313] on span "Next Page" at bounding box center [1050, 327] width 12 height 653
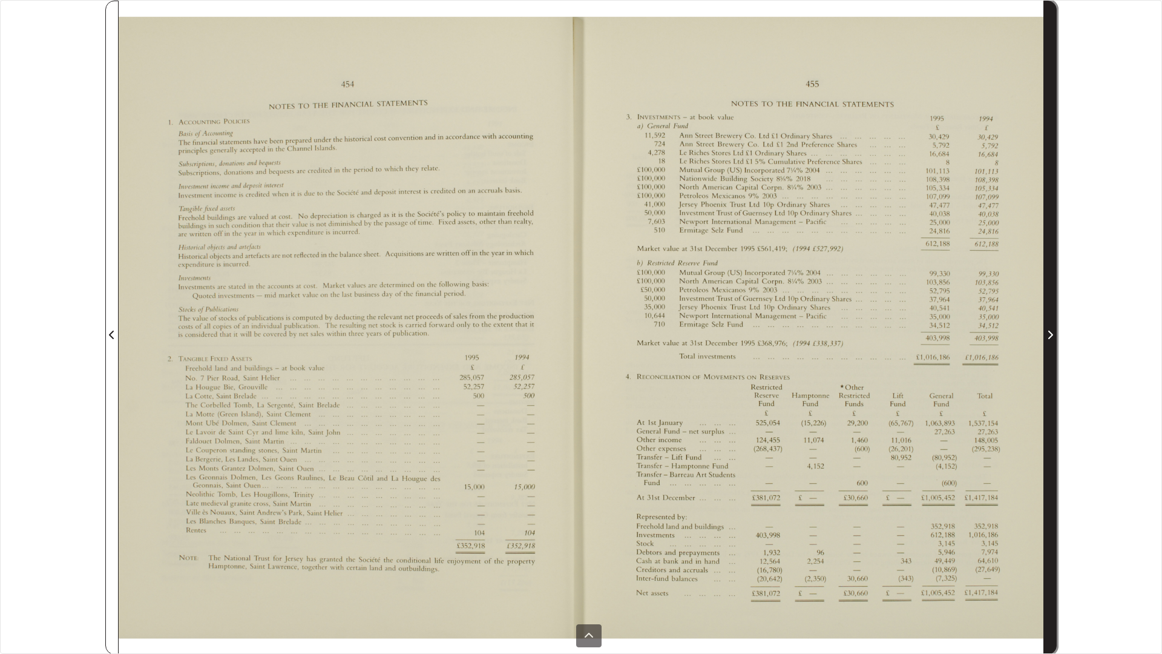
click at [1052, 313] on span "Next Page" at bounding box center [1050, 327] width 12 height 653
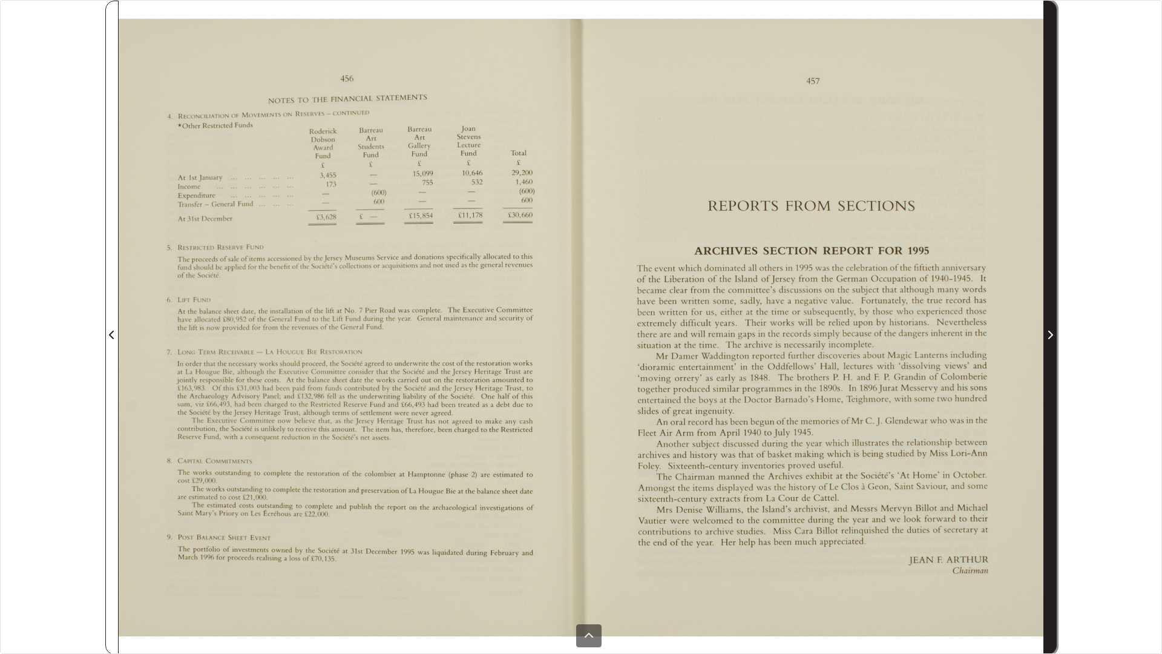
click at [1052, 313] on span "Next Page" at bounding box center [1050, 327] width 12 height 653
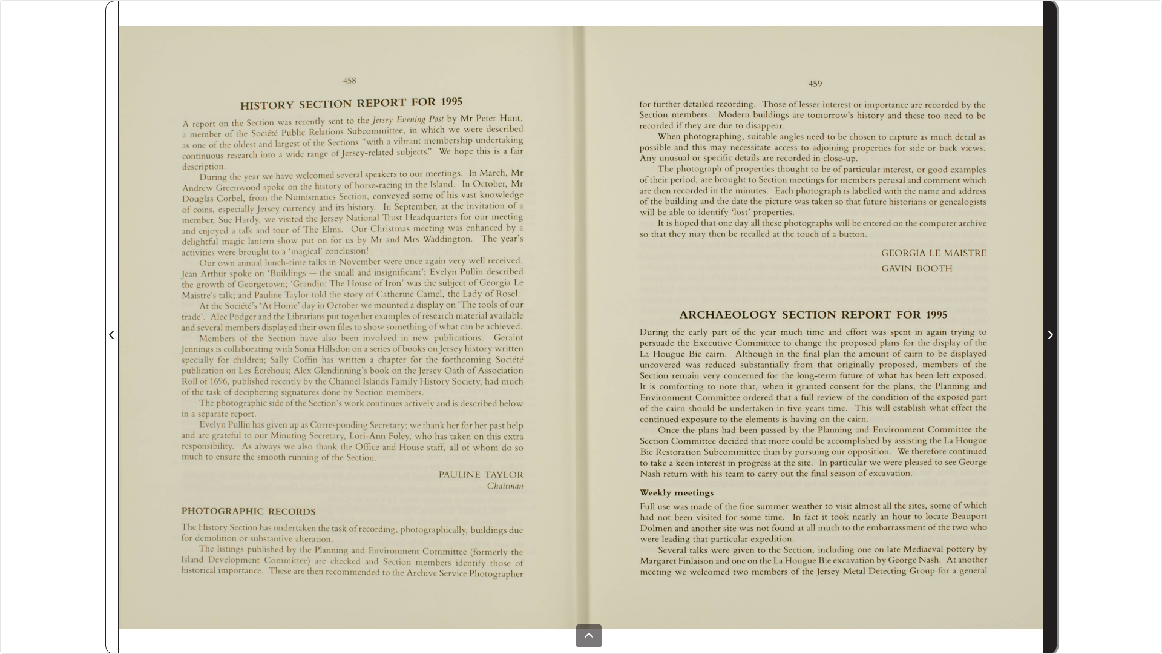
click at [1052, 313] on span "Next Page" at bounding box center [1050, 327] width 12 height 653
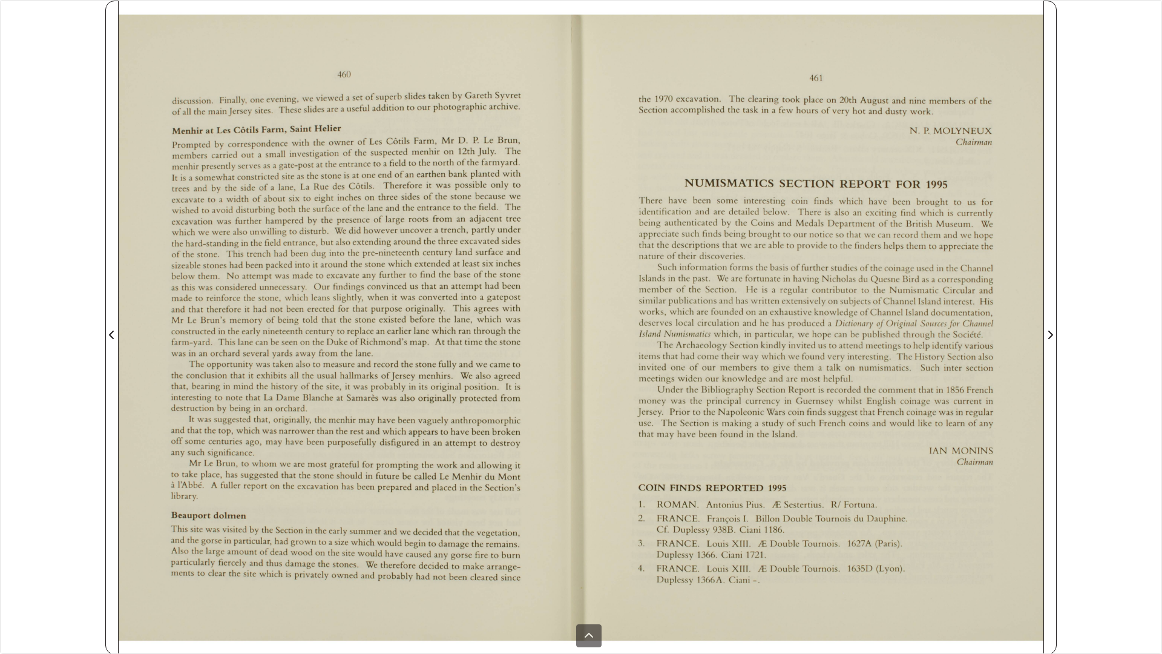
click at [104, 314] on div "sheet 16 of 65 16 **" at bounding box center [581, 327] width 1162 height 654
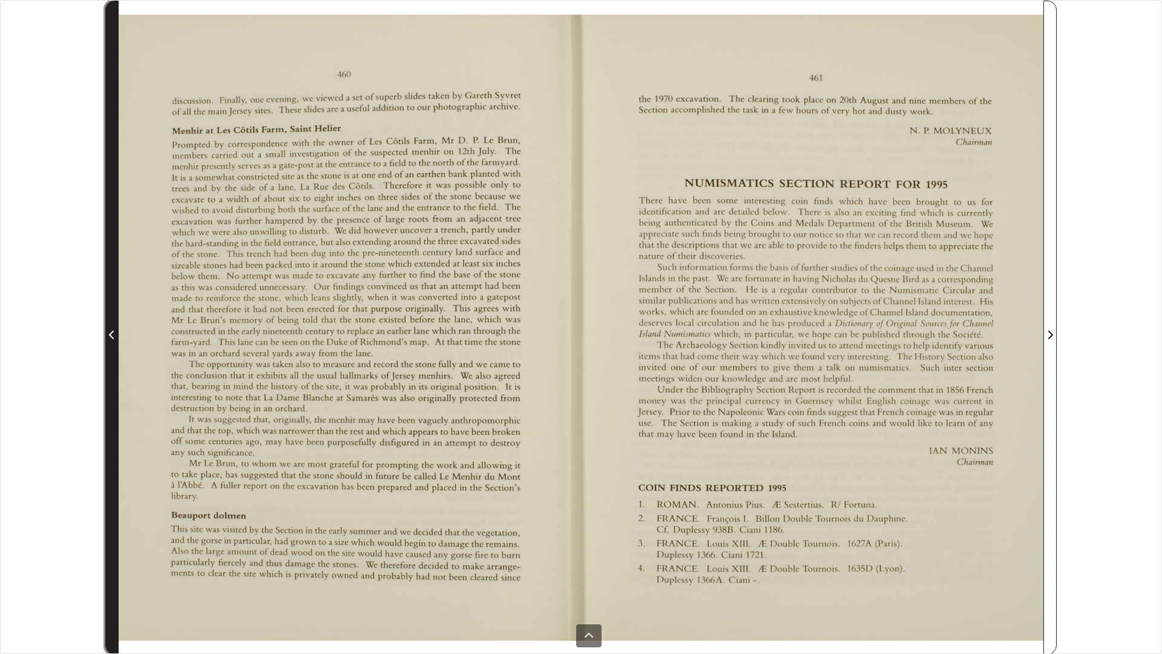
click at [108, 320] on span "Previous Page" at bounding box center [112, 327] width 12 height 653
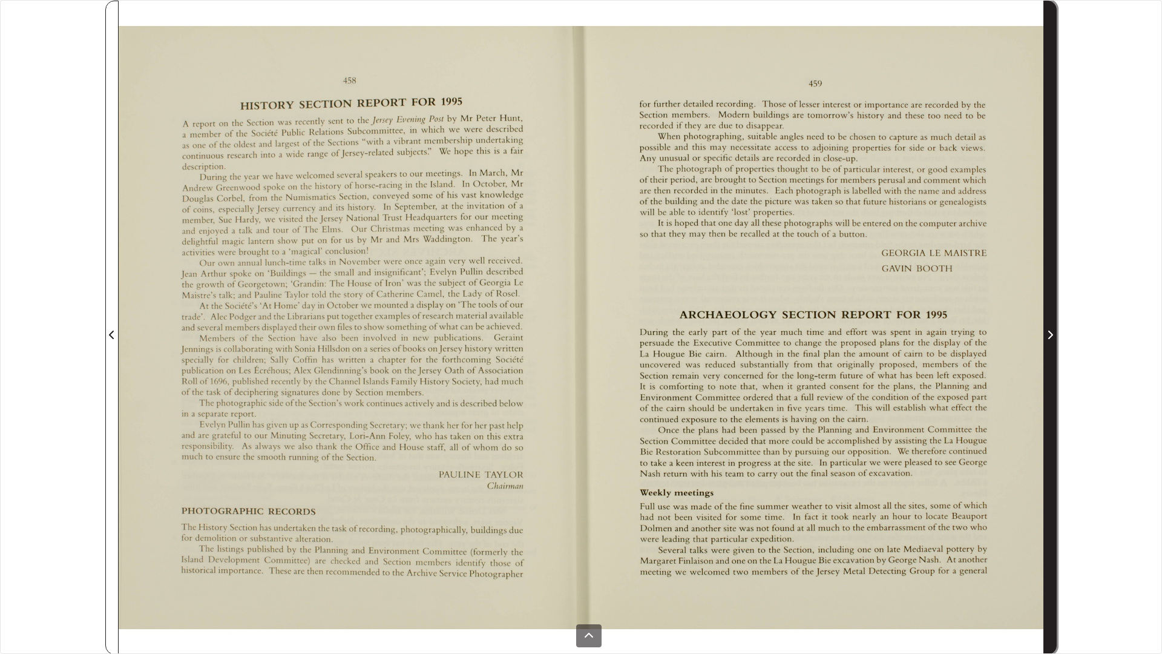
click at [1048, 324] on span "Next Page" at bounding box center [1050, 327] width 12 height 653
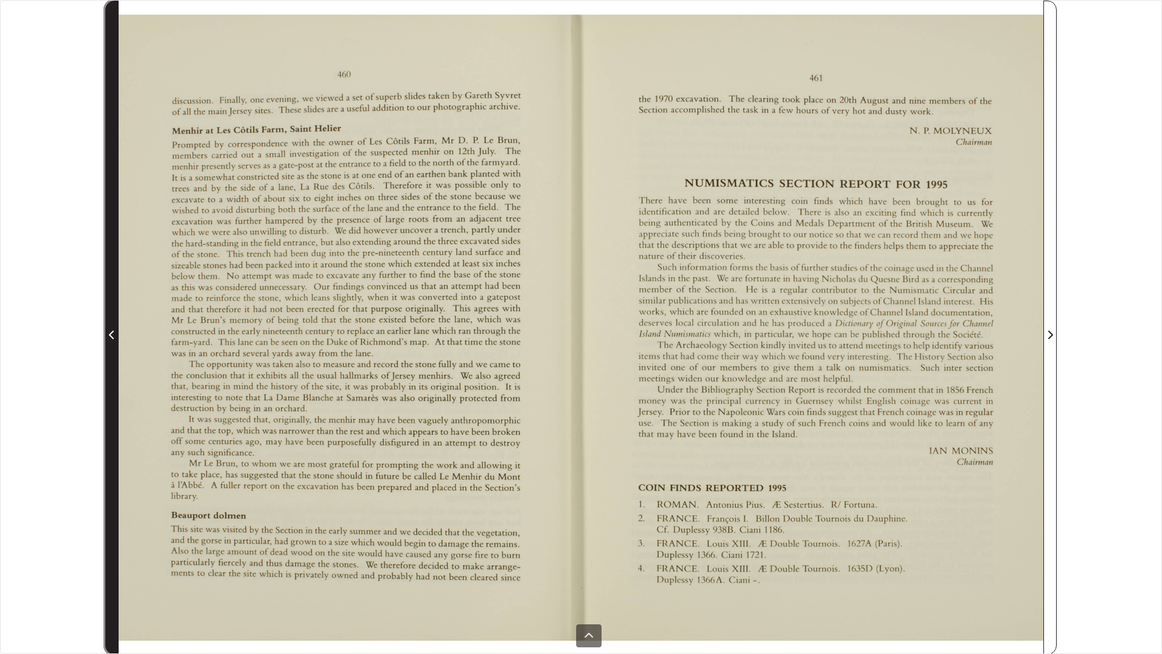
click at [114, 278] on span "Previous Page" at bounding box center [112, 327] width 12 height 653
